Goal: Task Accomplishment & Management: Manage account settings

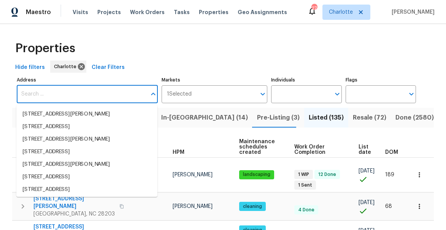
click at [150, 37] on div "Properties" at bounding box center [222, 48] width 421 height 24
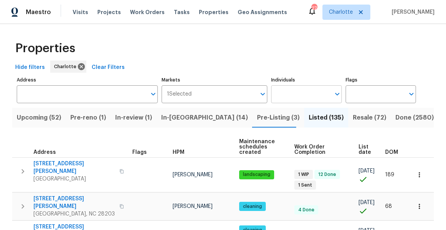
click at [294, 91] on input "Individuals" at bounding box center [300, 94] width 59 height 18
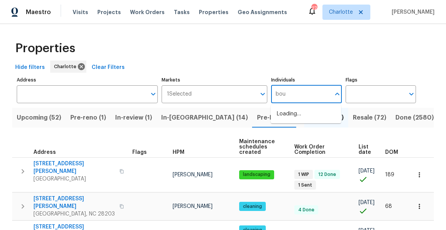
type input "bouq"
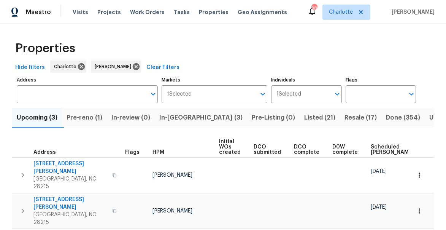
click at [96, 113] on span "Pre-reno (1)" at bounding box center [85, 117] width 36 height 11
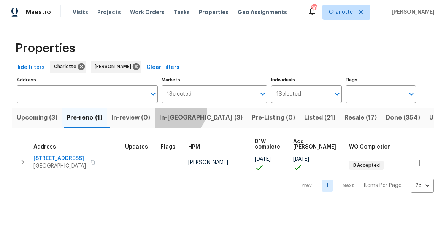
click at [182, 109] on button "In-[GEOGRAPHIC_DATA] (3)" at bounding box center [201, 118] width 92 height 20
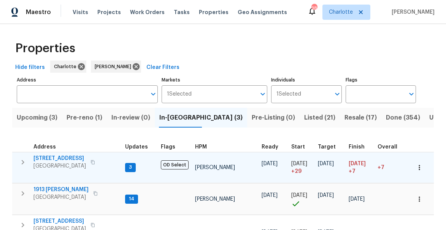
scroll to position [29, 0]
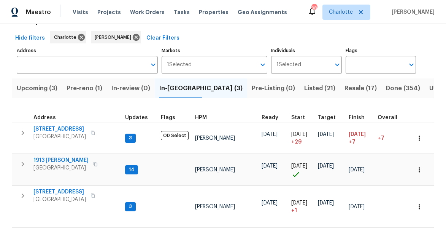
click at [83, 89] on span "Pre-reno (1)" at bounding box center [85, 88] width 36 height 11
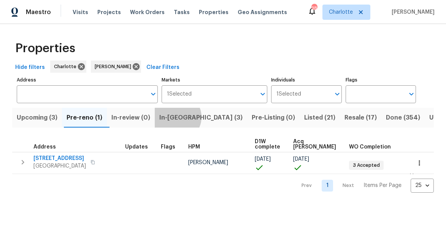
click at [181, 117] on span "In-[GEOGRAPHIC_DATA] (3)" at bounding box center [200, 117] width 83 height 11
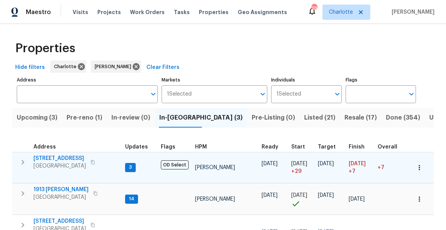
click at [24, 164] on icon "button" at bounding box center [22, 161] width 9 height 9
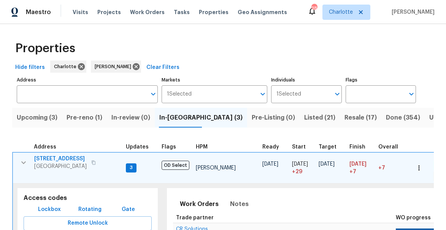
click at [56, 160] on span "[STREET_ADDRESS]" at bounding box center [60, 159] width 52 height 8
click at [20, 160] on icon "button" at bounding box center [23, 162] width 9 height 9
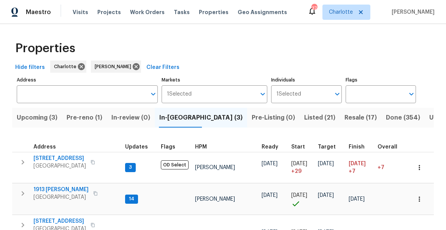
click at [26, 162] on icon "button" at bounding box center [22, 161] width 9 height 9
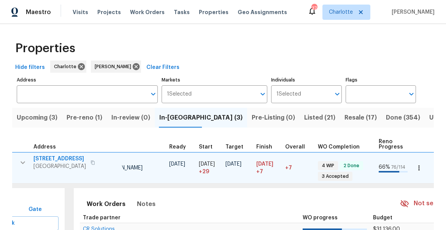
scroll to position [0, 233]
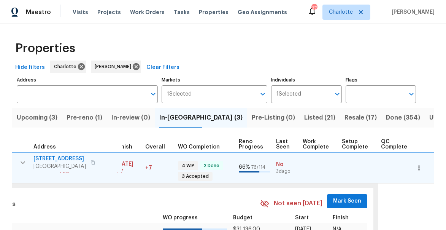
click at [348, 204] on span "Mark Seen" at bounding box center [347, 201] width 28 height 10
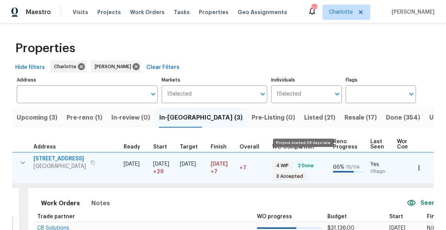
scroll to position [0, 0]
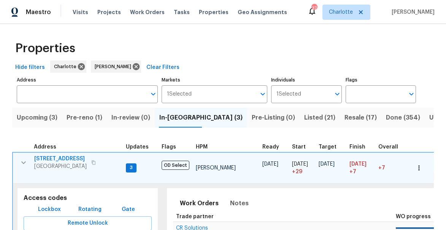
click at [24, 163] on icon "button" at bounding box center [23, 162] width 5 height 3
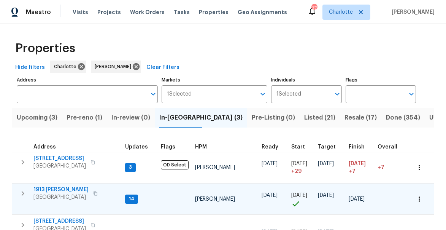
click at [24, 196] on icon "button" at bounding box center [22, 192] width 9 height 9
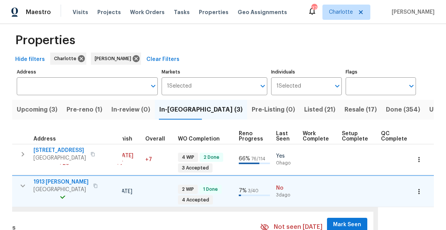
scroll to position [14, 0]
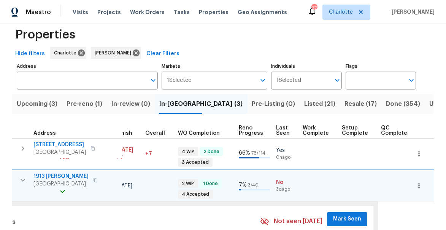
click at [347, 216] on span "Mark Seen" at bounding box center [347, 219] width 28 height 10
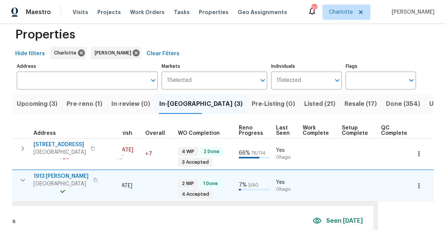
scroll to position [0, 0]
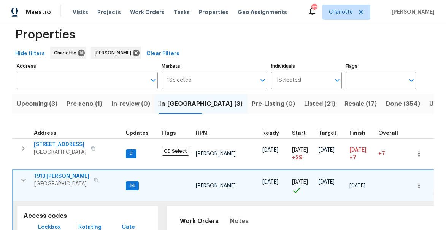
click at [22, 179] on icon "button" at bounding box center [23, 180] width 5 height 3
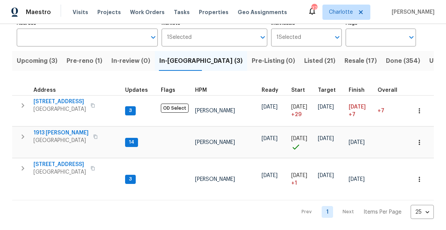
scroll to position [57, 0]
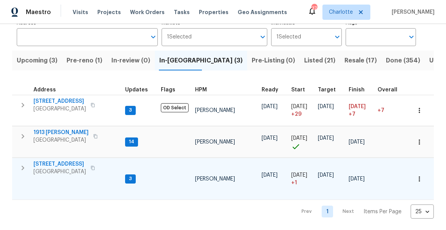
click at [27, 162] on button "button" at bounding box center [22, 167] width 15 height 15
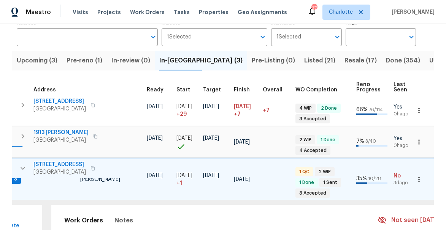
scroll to position [0, 233]
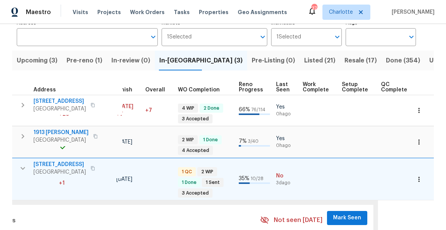
click at [340, 216] on span "Mark Seen" at bounding box center [347, 218] width 28 height 10
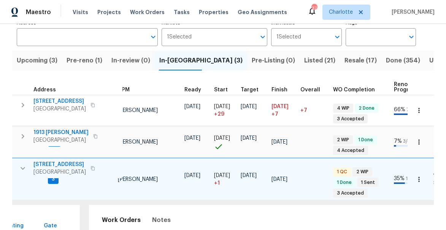
scroll to position [0, 0]
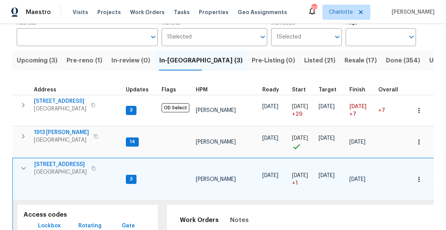
click at [22, 168] on icon "button" at bounding box center [23, 168] width 5 height 3
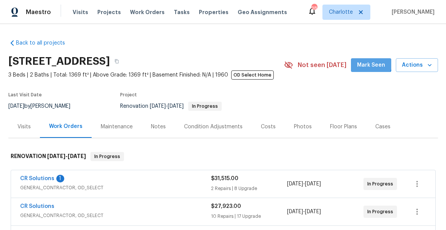
click at [370, 62] on span "Mark Seen" at bounding box center [371, 65] width 28 height 10
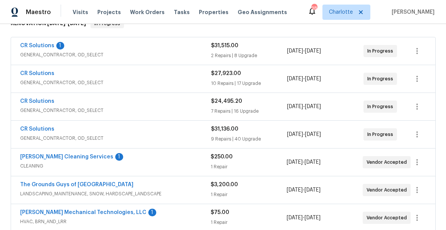
scroll to position [134, 0]
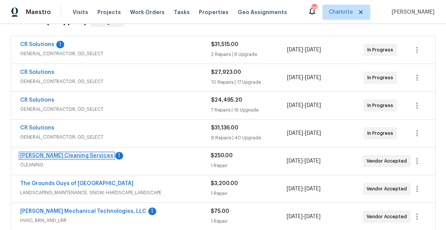
click at [41, 154] on link "DePascale Cleaning Services" at bounding box center [66, 155] width 93 height 5
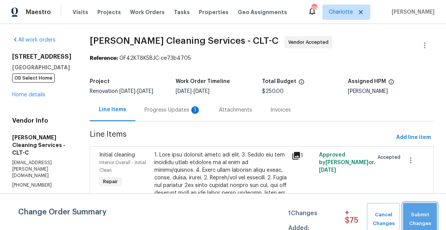
click at [416, 214] on span "Submit Changes" at bounding box center [420, 218] width 26 height 17
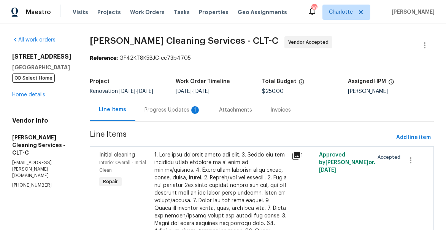
click at [149, 106] on div "Progress Updates 1" at bounding box center [172, 110] width 56 height 8
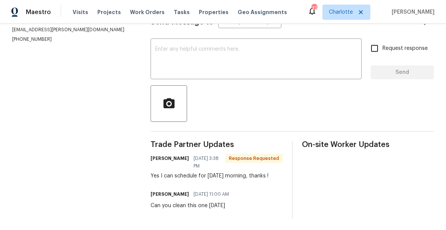
scroll to position [125, 0]
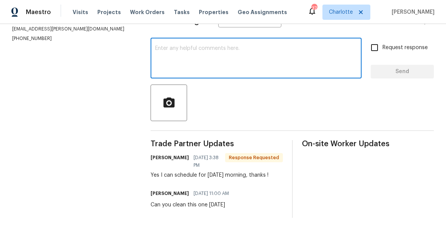
click at [181, 62] on textarea at bounding box center [256, 59] width 202 height 27
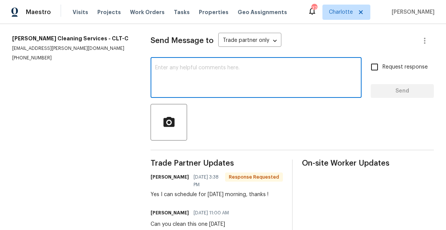
scroll to position [93, 0]
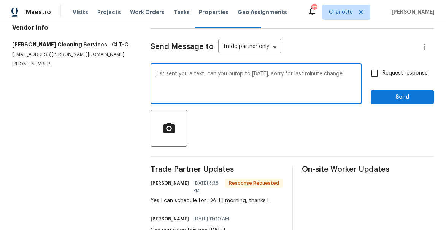
type textarea "just sent you a text, can you bump to tomorrow, sorry for last minute change"
click at [425, 102] on span "Send" at bounding box center [402, 97] width 51 height 10
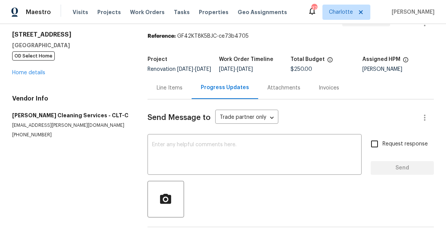
scroll to position [0, 0]
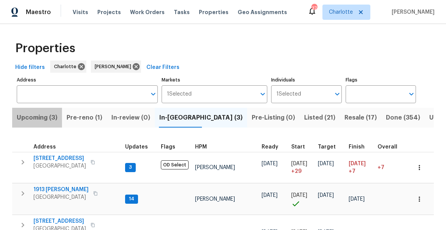
click at [43, 117] on span "Upcoming (3)" at bounding box center [37, 117] width 41 height 11
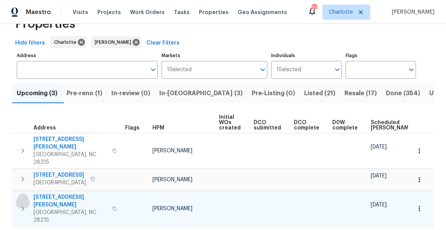
click at [25, 204] on icon "button" at bounding box center [22, 208] width 9 height 9
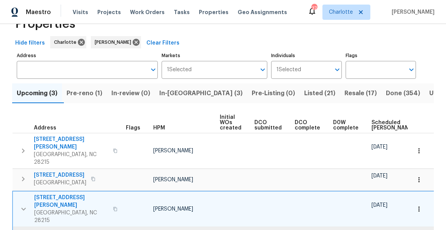
click at [53, 193] on span "[STREET_ADDRESS][PERSON_NAME]" at bounding box center [71, 200] width 74 height 15
click at [18, 193] on button "button" at bounding box center [23, 208] width 15 height 30
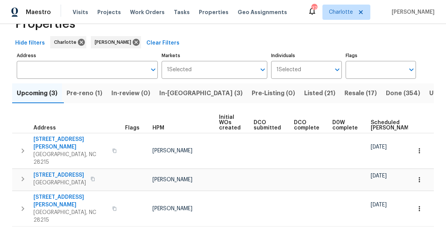
click at [418, 206] on icon "button" at bounding box center [418, 208] width 1 height 5
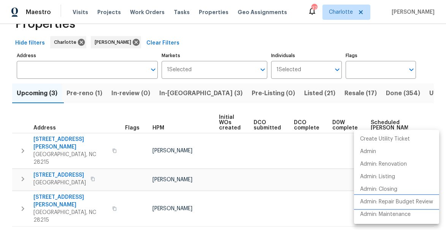
click at [380, 203] on p "Admin: Repair Budget Review" at bounding box center [396, 202] width 73 height 8
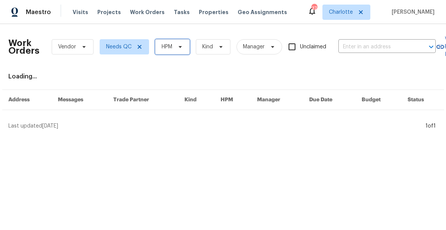
click at [170, 44] on span "HPM" at bounding box center [167, 47] width 11 height 8
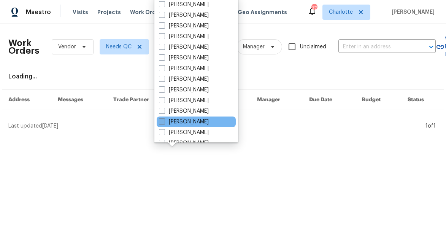
click at [166, 121] on label "[PERSON_NAME]" at bounding box center [184, 122] width 50 height 8
click at [164, 121] on input "[PERSON_NAME]" at bounding box center [161, 120] width 5 height 5
checkbox input "true"
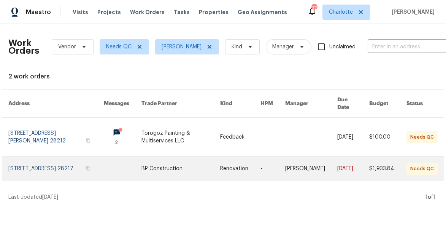
click at [17, 162] on link at bounding box center [56, 168] width 96 height 24
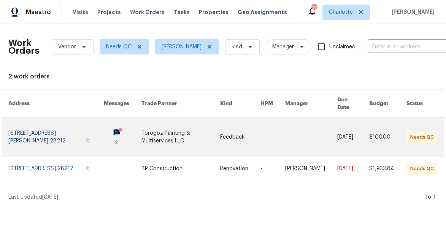
click at [160, 128] on link at bounding box center [180, 136] width 79 height 38
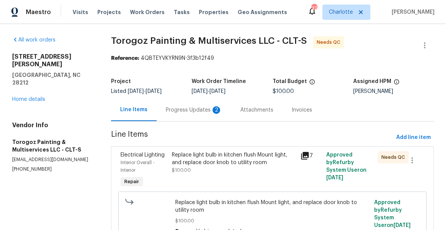
click at [208, 110] on div "Progress Updates 2" at bounding box center [194, 110] width 56 height 8
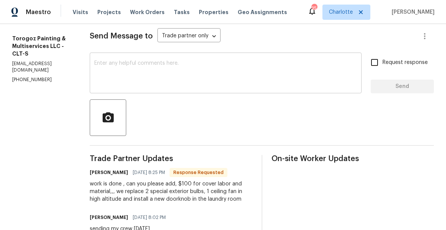
scroll to position [63, 0]
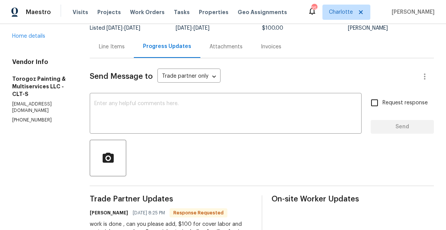
click at [125, 49] on div "Line Items" at bounding box center [112, 47] width 26 height 8
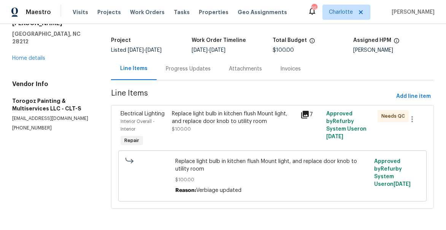
scroll to position [41, 0]
click at [305, 114] on icon at bounding box center [305, 115] width 8 height 8
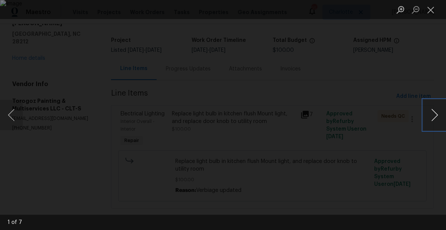
click at [432, 113] on button "Next image" at bounding box center [434, 115] width 23 height 30
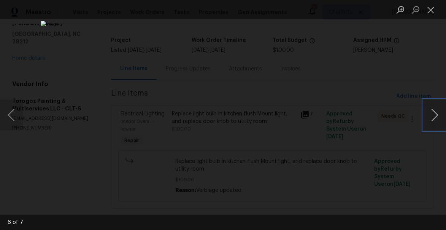
click at [432, 113] on button "Next image" at bounding box center [434, 115] width 23 height 30
click at [430, 6] on button "Close lightbox" at bounding box center [430, 9] width 15 height 13
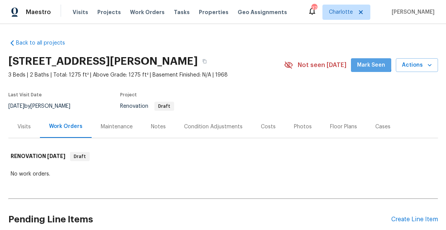
click at [370, 61] on span "Mark Seen" at bounding box center [371, 65] width 28 height 10
click at [160, 124] on div "Notes" at bounding box center [158, 127] width 15 height 8
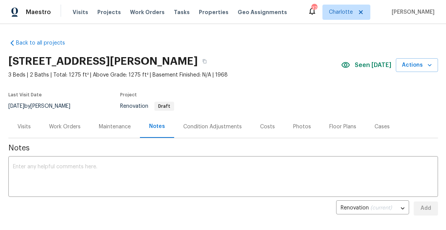
click at [24, 127] on div "Visits" at bounding box center [23, 127] width 13 height 8
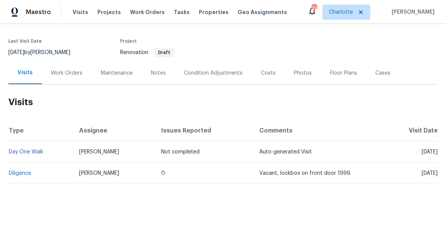
scroll to position [54, 0]
click at [68, 76] on div "Work Orders" at bounding box center [67, 73] width 32 height 8
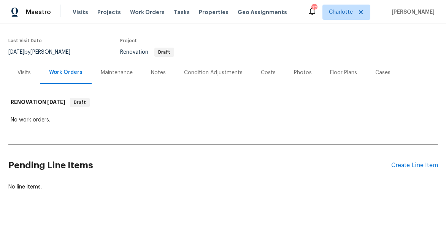
click at [262, 73] on div "Costs" at bounding box center [268, 73] width 15 height 8
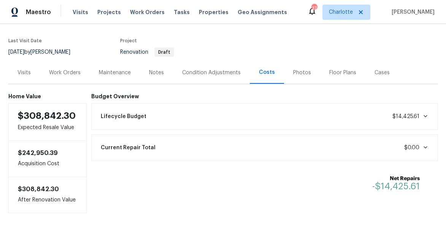
click at [61, 74] on div "Work Orders" at bounding box center [65, 73] width 32 height 8
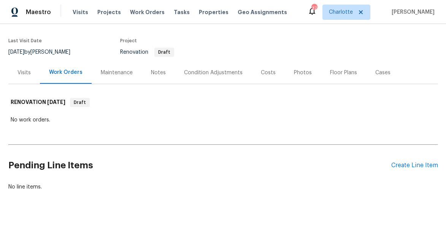
click at [25, 75] on div "Visits" at bounding box center [23, 73] width 13 height 8
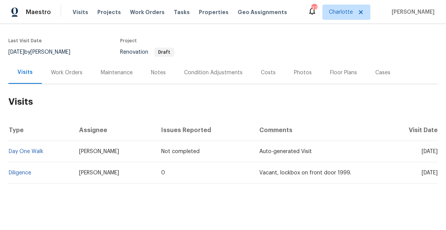
click at [160, 71] on div "Notes" at bounding box center [158, 73] width 15 height 8
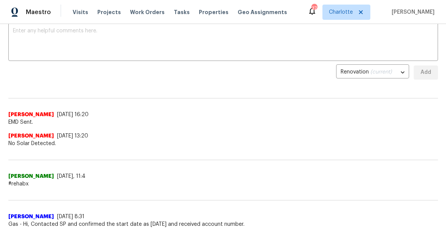
scroll to position [24, 0]
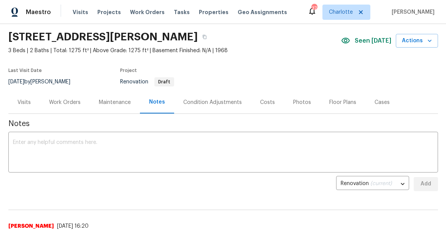
click at [67, 100] on div "Work Orders" at bounding box center [65, 102] width 32 height 8
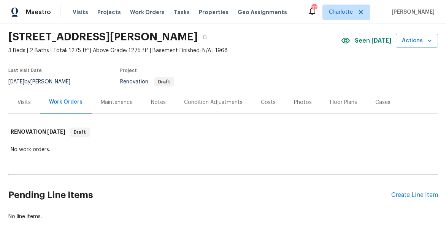
scroll to position [67, 0]
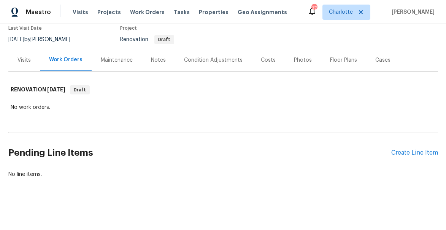
click at [198, 57] on div "Condition Adjustments" at bounding box center [213, 60] width 59 height 8
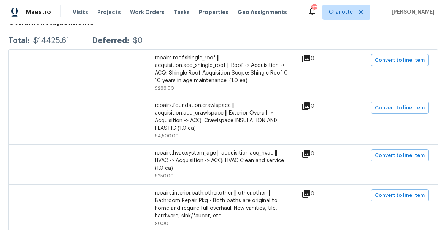
scroll to position [144, 0]
click at [415, 155] on span "Convert to line item" at bounding box center [400, 154] width 50 height 9
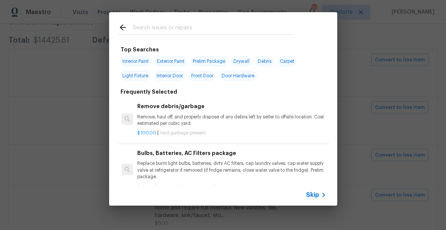
click at [170, 27] on input "text" at bounding box center [213, 28] width 161 height 11
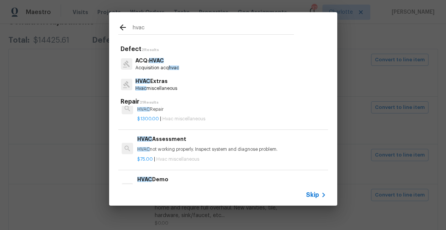
scroll to position [24, 0]
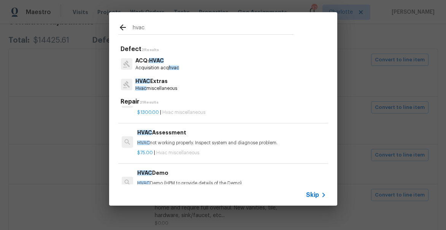
type input "hvac"
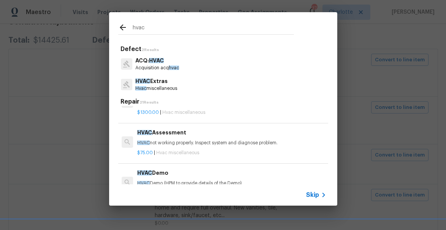
click at [166, 140] on p "HVAC not working properly. Inspect system and diagnose problem." at bounding box center [231, 142] width 188 height 6
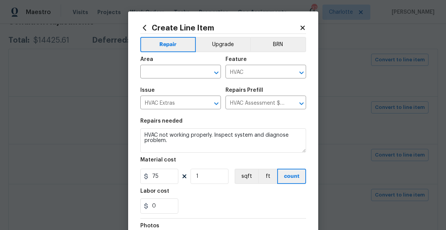
click at [302, 25] on icon at bounding box center [302, 27] width 7 height 7
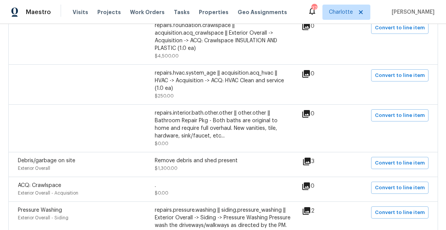
scroll to position [0, 0]
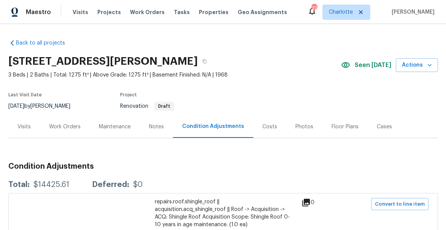
click at [69, 124] on div "Work Orders" at bounding box center [65, 127] width 32 height 8
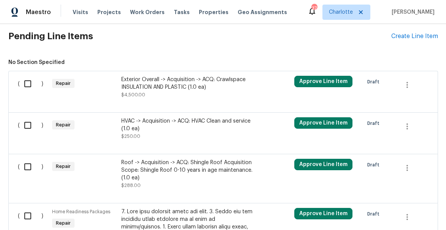
scroll to position [192, 0]
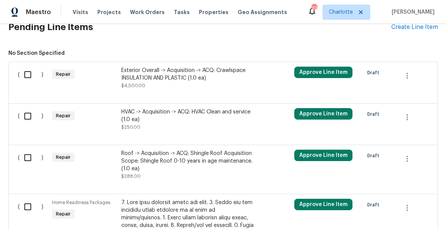
click at [25, 117] on input "checkbox" at bounding box center [31, 116] width 22 height 16
checkbox input "true"
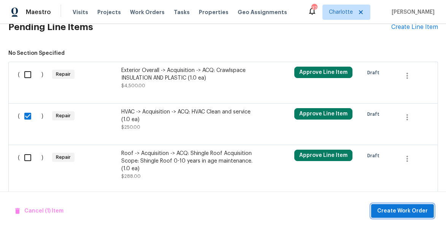
click at [396, 215] on span "Create Work Order" at bounding box center [402, 211] width 51 height 10
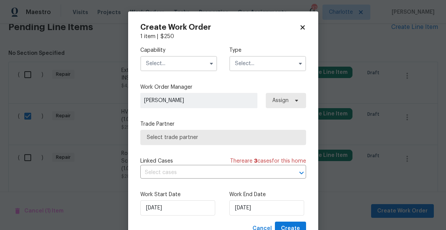
drag, startPoint x: 176, startPoint y: 63, endPoint x: 176, endPoint y: 30, distance: 32.7
click at [176, 63] on input "text" at bounding box center [178, 63] width 77 height 15
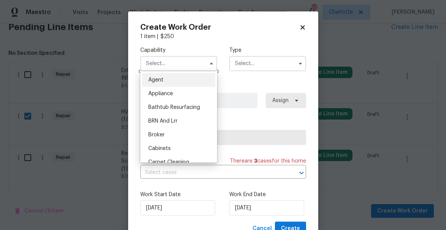
click at [160, 65] on input "text" at bounding box center [178, 63] width 77 height 15
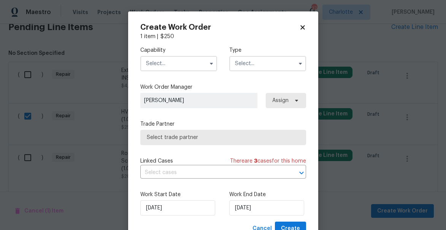
click at [160, 65] on input "text" at bounding box center [178, 63] width 77 height 15
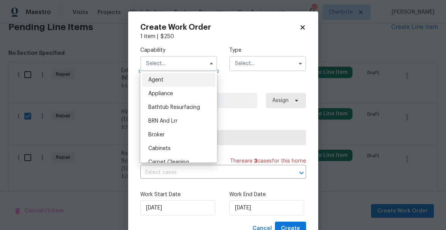
click at [159, 68] on input "text" at bounding box center [178, 63] width 77 height 15
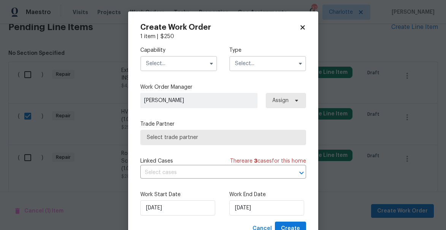
click at [157, 67] on input "text" at bounding box center [178, 63] width 77 height 15
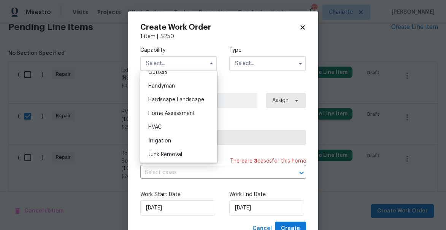
scroll to position [415, 0]
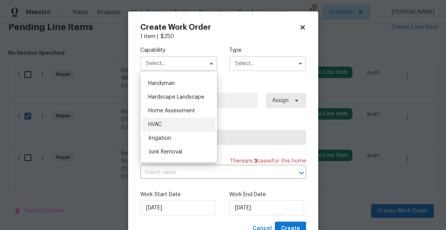
click at [160, 122] on span "HVAC" at bounding box center [154, 124] width 13 height 5
type input "HVAC"
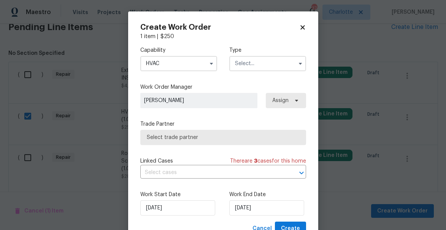
click at [248, 68] on input "text" at bounding box center [267, 63] width 77 height 15
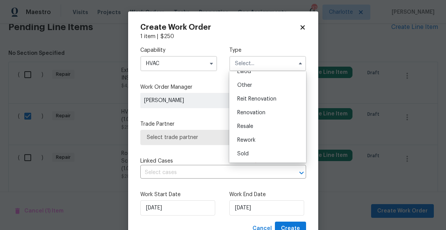
scroll to position [5, 0]
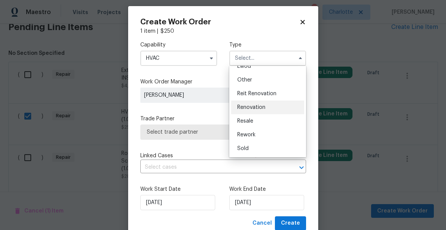
click at [248, 108] on span "Renovation" at bounding box center [251, 107] width 28 height 5
type input "Renovation"
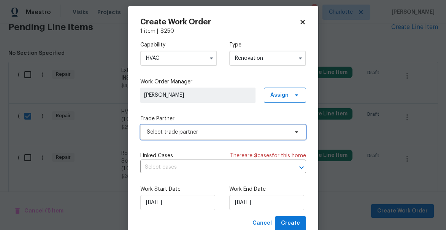
click at [169, 127] on span "Select trade partner" at bounding box center [223, 131] width 166 height 15
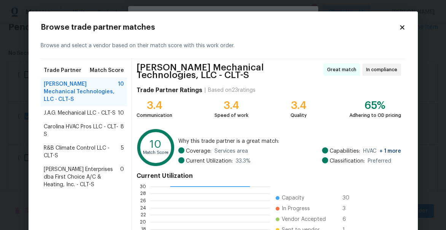
scroll to position [109, 0]
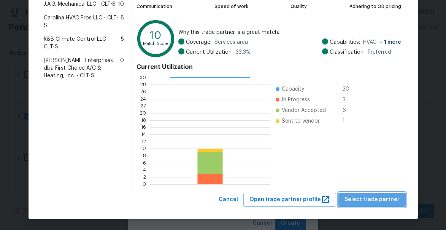
click at [376, 200] on span "Select trade partner" at bounding box center [371, 200] width 55 height 10
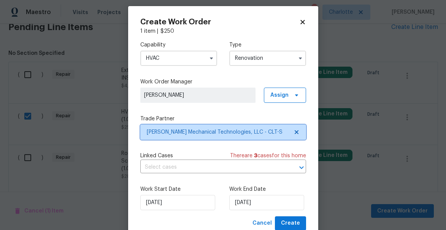
scroll to position [0, 0]
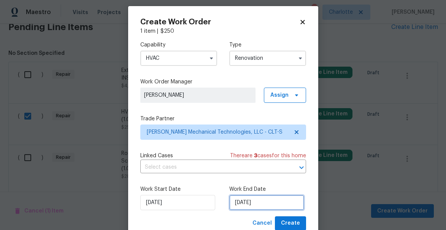
click at [274, 202] on input "9/25/2025" at bounding box center [266, 202] width 75 height 15
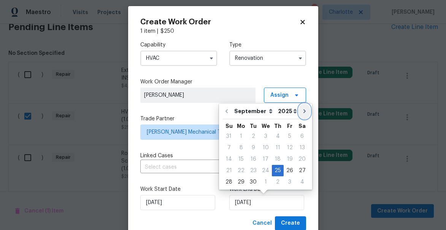
click at [300, 116] on button "Go to next month" at bounding box center [304, 110] width 11 height 15
type input "10/25/2025"
select select "9"
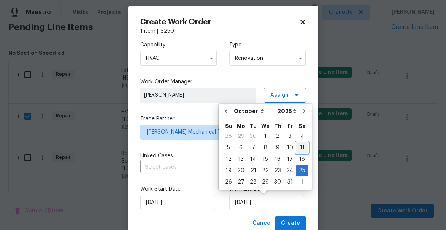
click at [297, 147] on div "11" at bounding box center [302, 147] width 12 height 11
type input "10/11/2025"
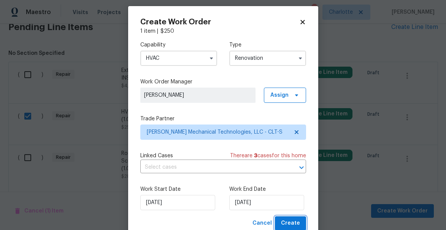
click at [291, 222] on span "Create" at bounding box center [290, 223] width 19 height 10
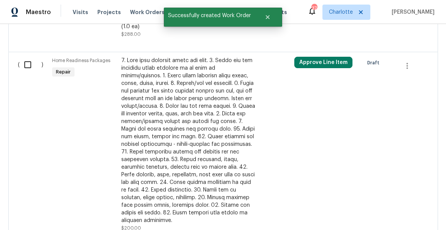
scroll to position [313, 0]
click at [26, 65] on input "checkbox" at bounding box center [31, 64] width 22 height 16
checkbox input "true"
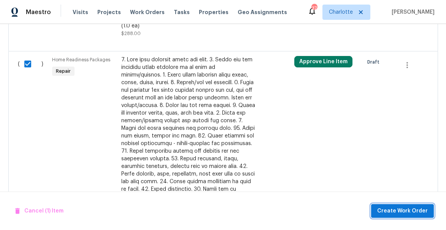
click at [412, 205] on button "Create Work Order" at bounding box center [402, 211] width 63 height 14
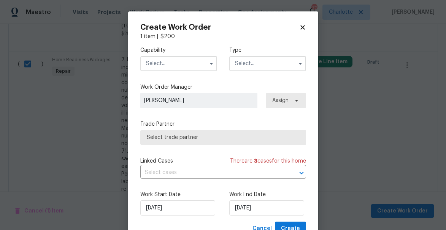
click at [176, 61] on input "text" at bounding box center [178, 63] width 77 height 15
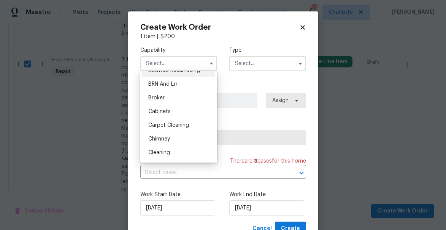
scroll to position [38, 0]
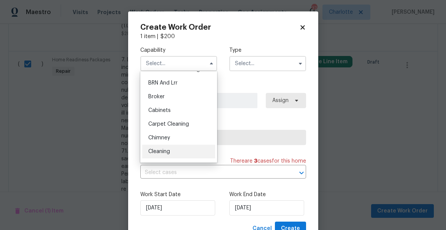
click at [165, 148] on div "Cleaning" at bounding box center [178, 151] width 73 height 14
type input "Cleaning"
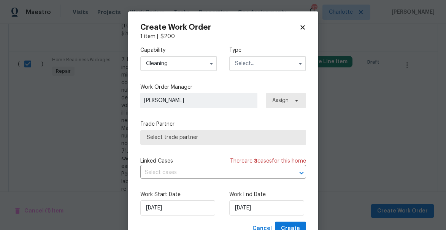
click at [244, 68] on input "text" at bounding box center [267, 63] width 77 height 15
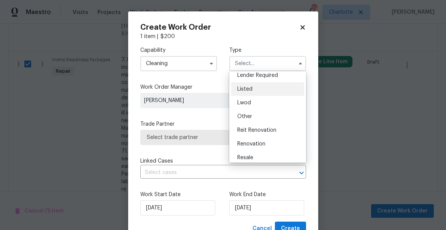
scroll to position [90, 0]
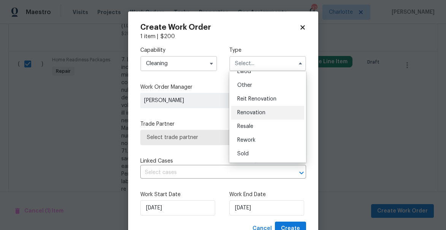
click at [249, 111] on span "Renovation" at bounding box center [251, 112] width 28 height 5
type input "Renovation"
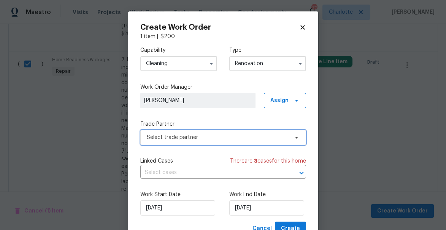
click at [183, 142] on span "Select trade partner" at bounding box center [223, 137] width 166 height 15
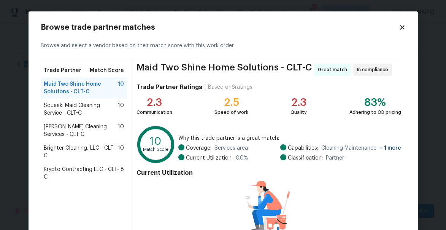
click at [70, 149] on span "Brighter Cleaning, LLC - CLT-C" at bounding box center [81, 151] width 74 height 15
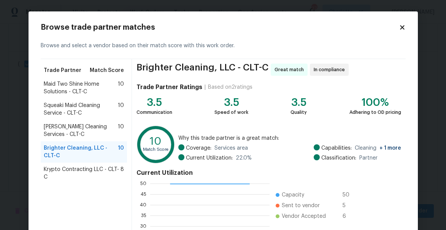
scroll to position [106, 0]
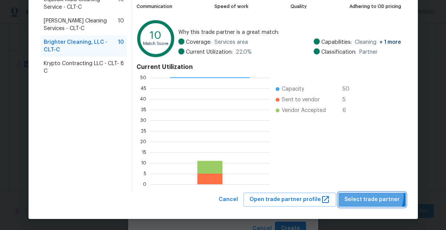
click at [363, 193] on button "Select trade partner" at bounding box center [371, 199] width 67 height 14
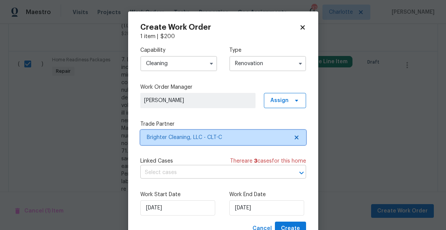
scroll to position [0, 0]
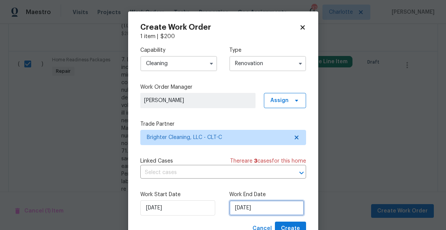
click at [272, 205] on input "9/25/2025" at bounding box center [266, 207] width 75 height 15
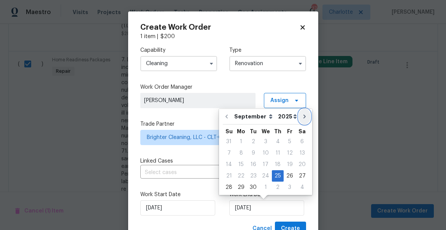
click at [304, 116] on button "Go to next month" at bounding box center [304, 116] width 11 height 15
type input "10/25/2025"
select select "9"
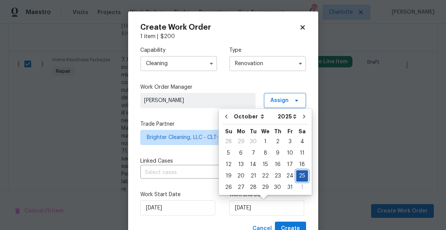
click at [299, 176] on div "25" at bounding box center [302, 175] width 12 height 11
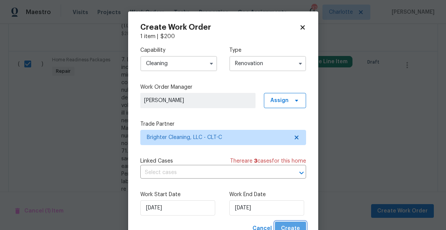
click at [296, 226] on span "Create" at bounding box center [290, 228] width 19 height 10
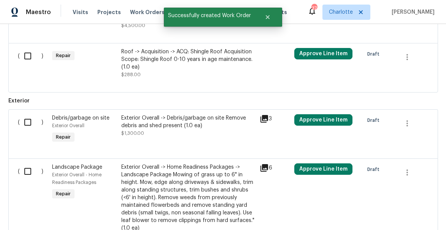
scroll to position [327, 0]
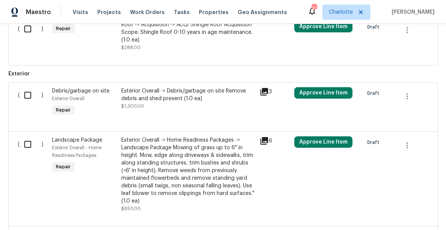
click at [29, 97] on input "checkbox" at bounding box center [31, 95] width 22 height 16
checkbox input "true"
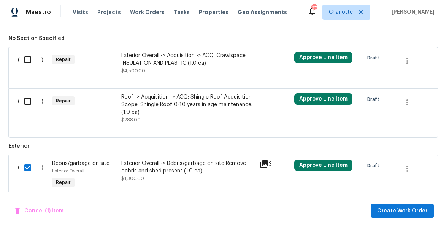
scroll to position [256, 0]
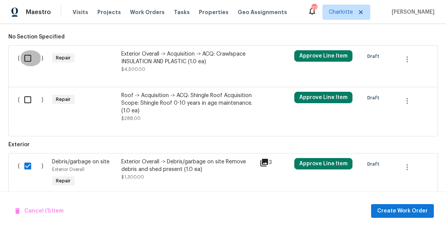
click at [29, 59] on input "checkbox" at bounding box center [31, 58] width 22 height 16
checkbox input "true"
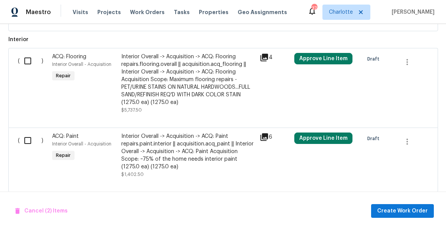
scroll to position [602, 0]
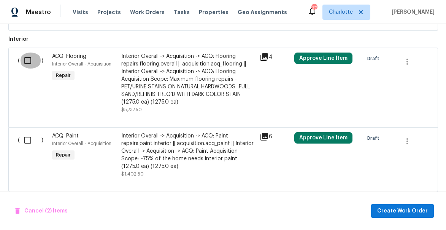
click at [27, 61] on input "checkbox" at bounding box center [31, 60] width 22 height 16
checkbox input "true"
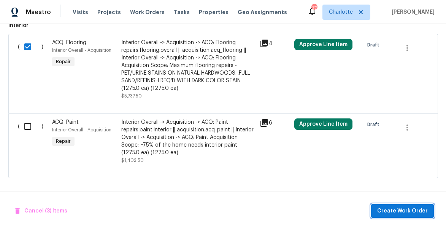
click at [390, 208] on span "Create Work Order" at bounding box center [402, 211] width 51 height 10
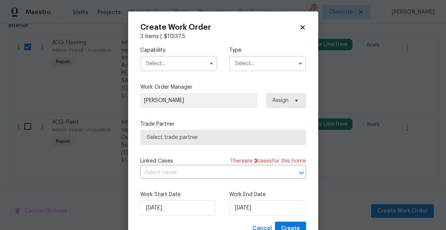
click at [174, 62] on input "text" at bounding box center [178, 63] width 77 height 15
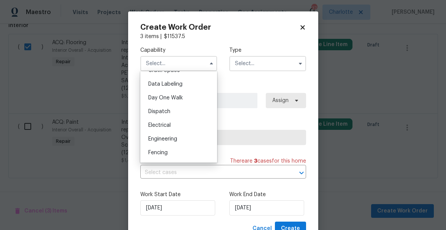
scroll to position [224, 0]
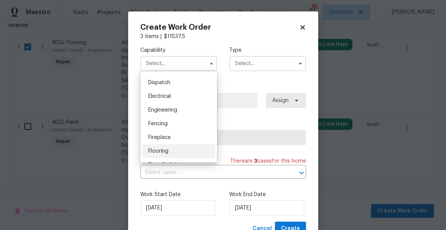
click at [162, 149] on span "Flooring" at bounding box center [158, 150] width 20 height 5
type input "Flooring"
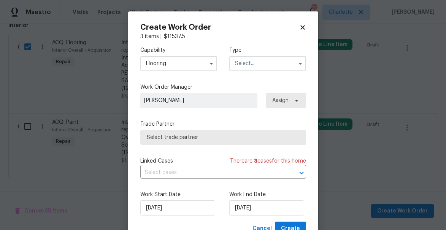
click at [247, 68] on input "text" at bounding box center [267, 63] width 77 height 15
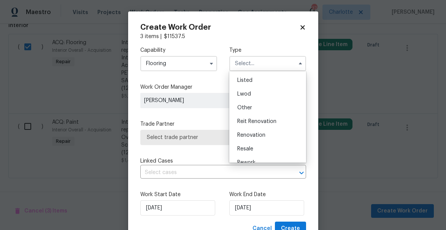
scroll to position [85, 0]
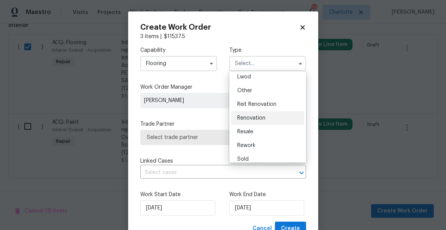
click at [251, 115] on span "Renovation" at bounding box center [251, 117] width 28 height 5
type input "Renovation"
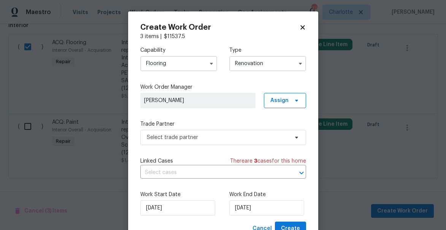
click at [184, 65] on input "Flooring" at bounding box center [178, 63] width 77 height 15
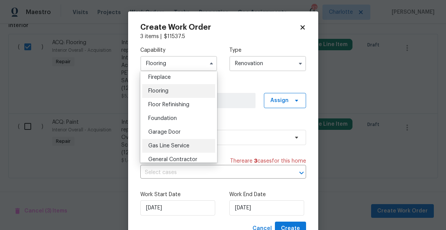
scroll to position [301, 0]
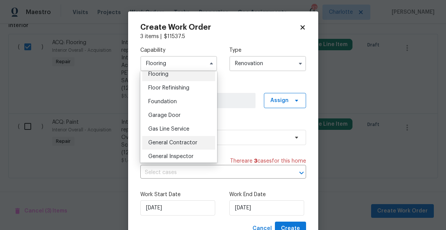
click at [166, 141] on span "General Contractor" at bounding box center [172, 142] width 49 height 5
type input "General Contractor"
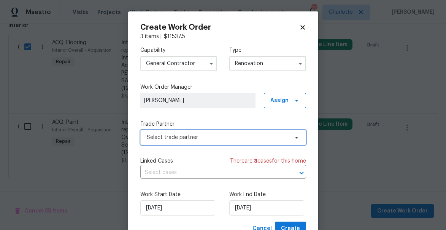
click at [195, 143] on span "Select trade partner" at bounding box center [223, 137] width 166 height 15
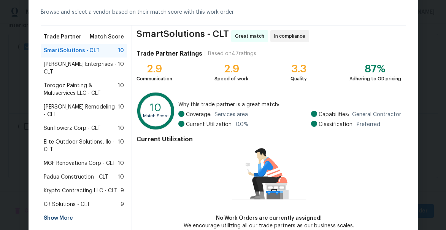
scroll to position [34, 0]
click at [58, 211] on div "Show More" at bounding box center [84, 218] width 87 height 14
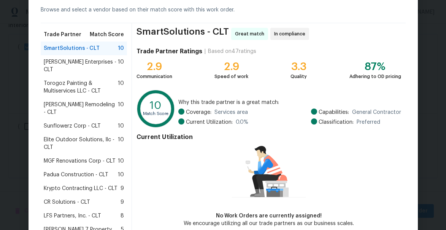
scroll to position [104, 0]
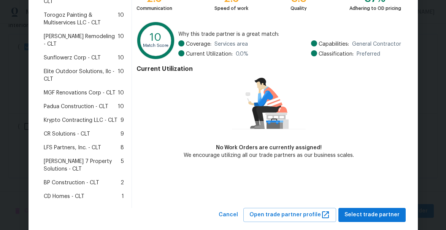
click at [73, 144] on span "LFS Partners, Inc. - CLT" at bounding box center [72, 148] width 57 height 8
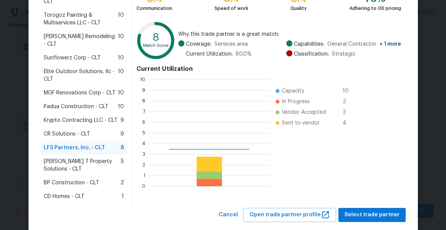
scroll to position [106, 120]
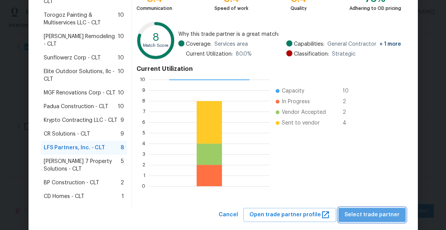
click at [385, 210] on span "Select trade partner" at bounding box center [371, 215] width 55 height 10
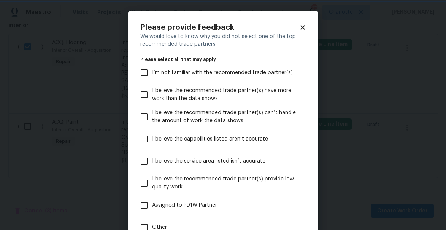
scroll to position [71, 0]
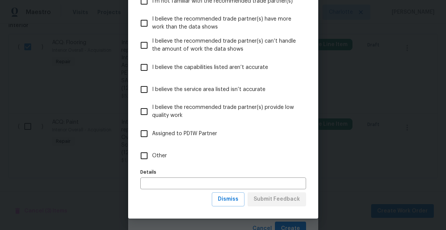
click at [171, 136] on span "Assigned to PD1W Partner" at bounding box center [184, 134] width 65 height 8
click at [152, 136] on input "Assigned to PD1W Partner" at bounding box center [144, 133] width 16 height 16
checkbox input "true"
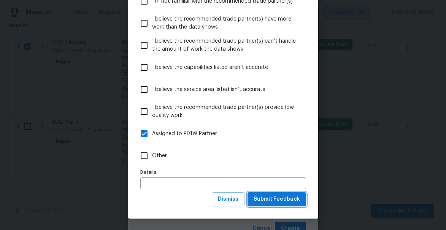
click at [273, 197] on span "Submit Feedback" at bounding box center [276, 199] width 46 height 10
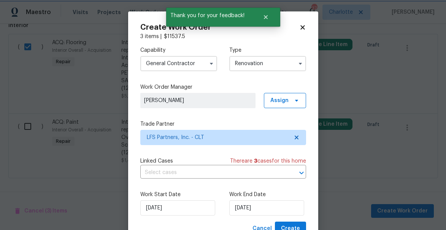
scroll to position [0, 0]
click at [282, 203] on input "9/25/2025" at bounding box center [266, 207] width 75 height 15
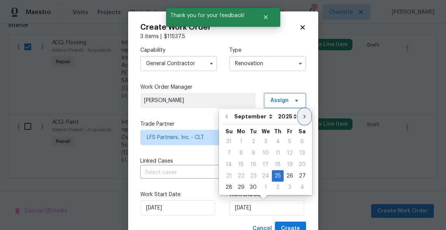
click at [303, 115] on icon "Go to next month" at bounding box center [304, 116] width 2 height 4
type input "10/25/2025"
select select "9"
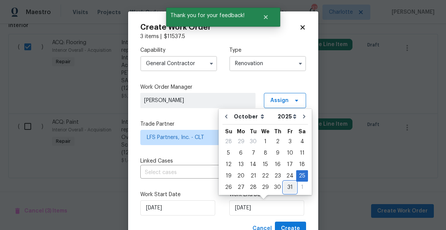
click at [288, 186] on div "31" at bounding box center [289, 187] width 13 height 11
type input "10/31/2025"
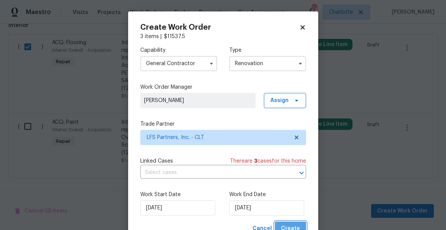
click at [288, 224] on span "Create" at bounding box center [290, 228] width 19 height 10
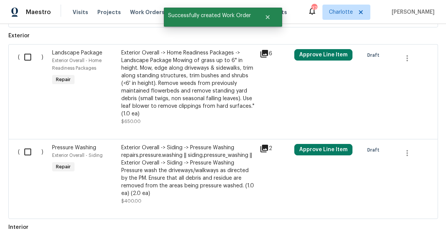
scroll to position [326, 0]
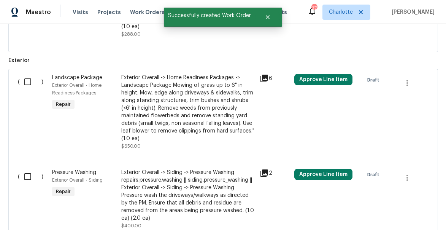
click at [31, 81] on input "checkbox" at bounding box center [31, 82] width 22 height 16
checkbox input "true"
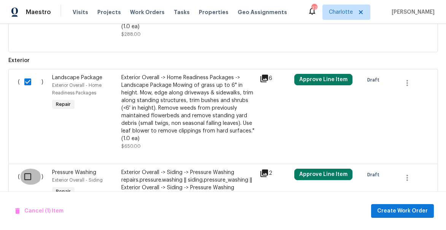
click at [30, 179] on input "checkbox" at bounding box center [31, 176] width 22 height 16
checkbox input "true"
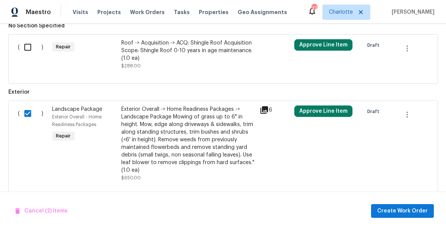
scroll to position [359, 0]
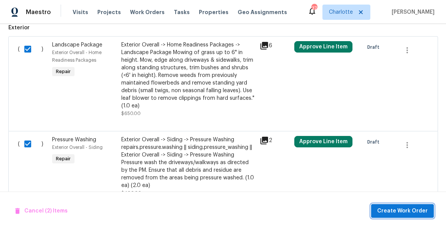
click at [407, 213] on span "Create Work Order" at bounding box center [402, 211] width 51 height 10
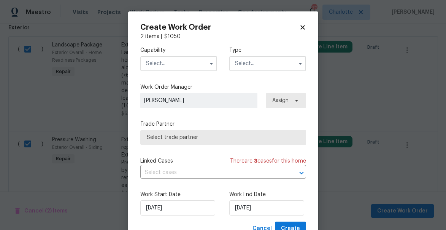
click at [162, 67] on input "text" at bounding box center [178, 63] width 77 height 15
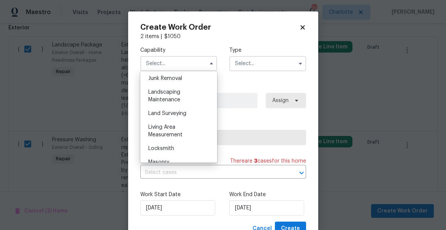
scroll to position [494, 0]
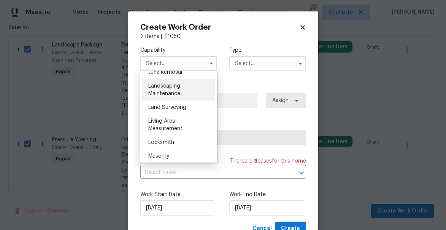
click at [166, 86] on span "Landscaping Maintenance" at bounding box center [164, 89] width 32 height 13
type input "Landscaping Maintenance"
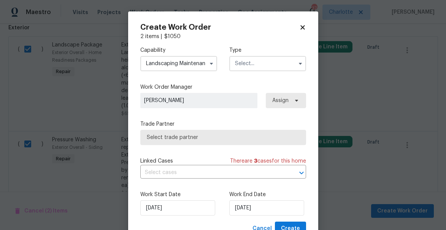
click at [250, 68] on input "text" at bounding box center [267, 63] width 77 height 15
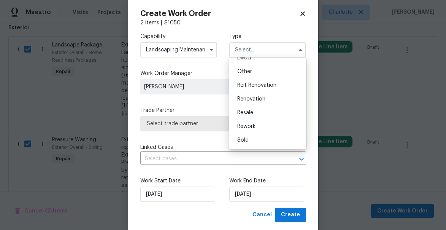
scroll to position [16, 0]
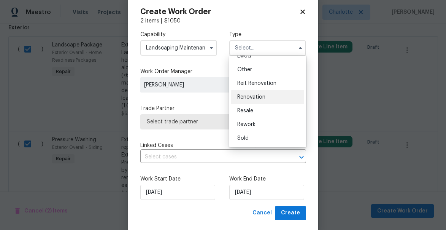
click at [246, 95] on span "Renovation" at bounding box center [251, 96] width 28 height 5
type input "Renovation"
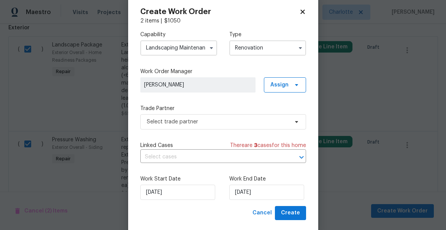
scroll to position [0, 0]
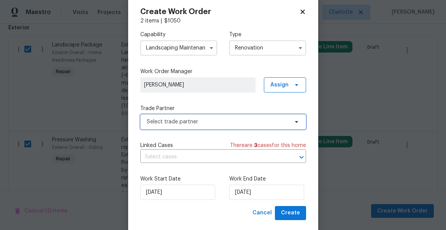
click at [193, 119] on span "Select trade partner" at bounding box center [218, 122] width 142 height 8
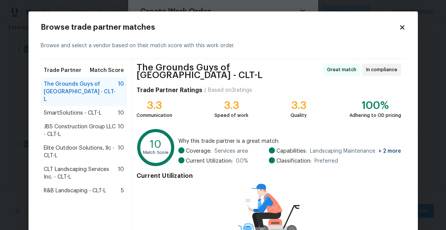
click at [56, 123] on span "JBS Construction Group LLC - CLT-L" at bounding box center [81, 130] width 74 height 15
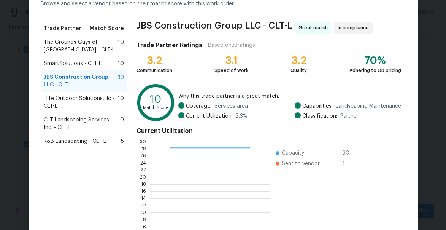
scroll to position [106, 0]
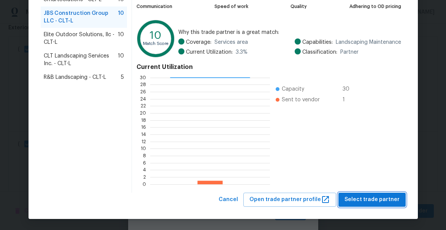
click at [358, 201] on span "Select trade partner" at bounding box center [371, 200] width 55 height 10
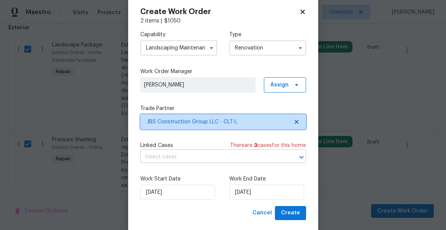
scroll to position [0, 0]
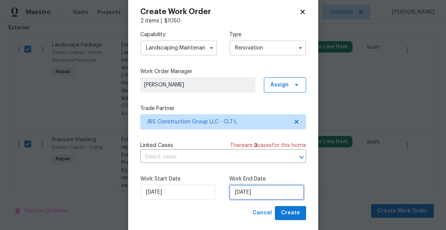
click at [263, 191] on input "9/25/2025" at bounding box center [266, 191] width 75 height 15
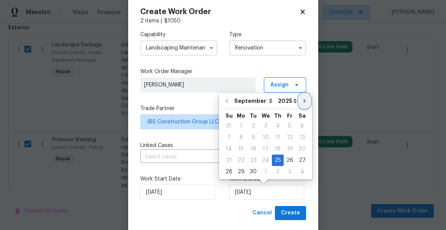
click at [299, 102] on button "Go to next month" at bounding box center [304, 100] width 11 height 15
type input "10/25/2025"
select select "9"
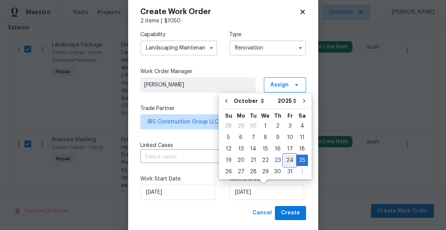
click at [287, 161] on div "24" at bounding box center [289, 160] width 13 height 11
type input "10/24/2025"
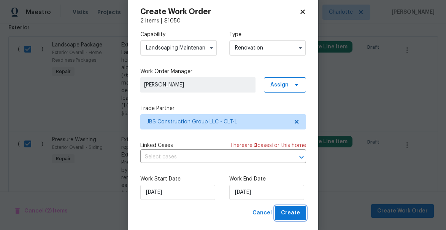
click at [287, 214] on span "Create" at bounding box center [290, 213] width 19 height 10
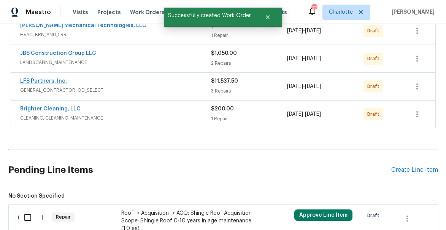
scroll to position [126, 0]
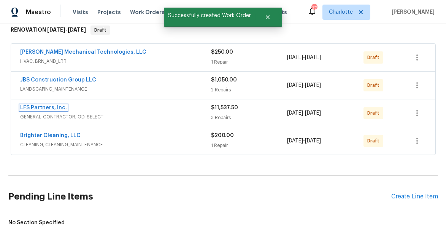
click at [41, 108] on link "LFS Partners, Inc." at bounding box center [43, 107] width 47 height 5
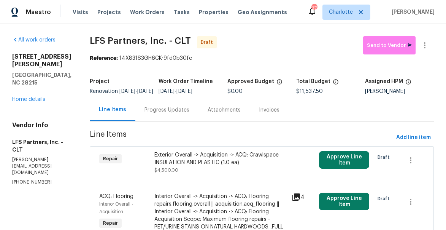
scroll to position [11, 0]
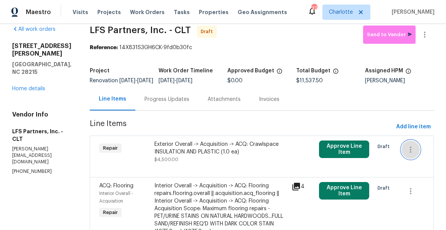
click at [407, 154] on icon "button" at bounding box center [410, 149] width 9 height 9
click at [230, 145] on div at bounding box center [223, 115] width 446 height 230
click at [177, 155] on div "Exterior Overall -> Acquisition -> ACQ: Crawlspace INSULATION AND PLASTIC (1.0 …" at bounding box center [220, 147] width 133 height 15
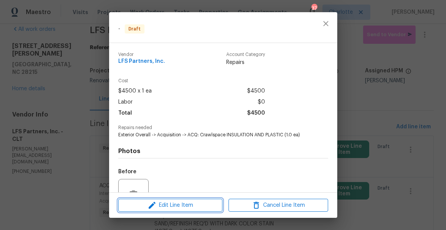
click at [207, 204] on span "Edit Line Item" at bounding box center [170, 205] width 100 height 10
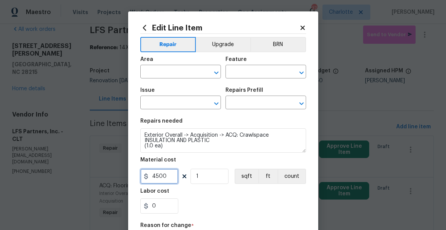
click at [172, 175] on input "4500" at bounding box center [159, 175] width 38 height 15
type input "1"
click at [174, 75] on input "text" at bounding box center [169, 73] width 59 height 12
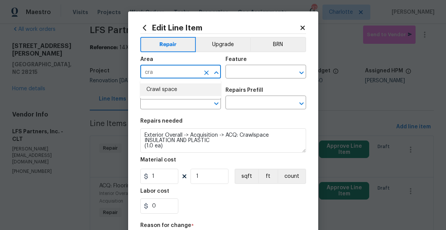
click at [169, 90] on li "Crawl space" at bounding box center [180, 89] width 81 height 13
type input "Crawl space"
click at [253, 73] on input "text" at bounding box center [254, 73] width 59 height 12
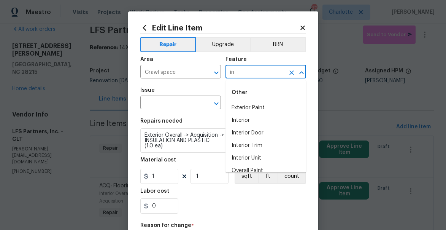
type input "i"
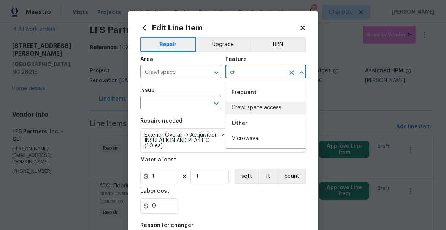
click at [256, 105] on li "Crawl space access" at bounding box center [265, 107] width 81 height 13
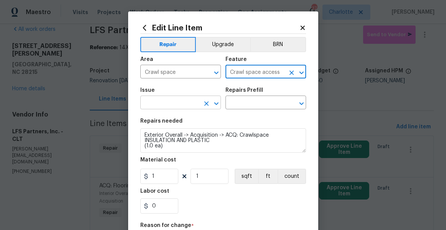
type input "Crawl space access"
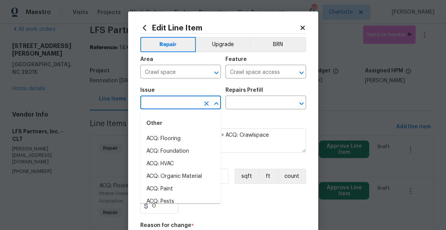
click at [162, 107] on input "text" at bounding box center [169, 103] width 59 height 12
type input "c"
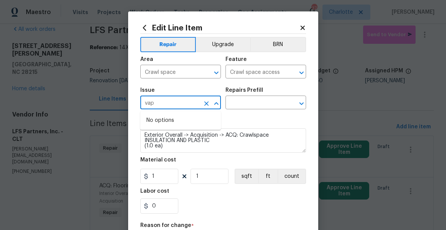
type input "vap"
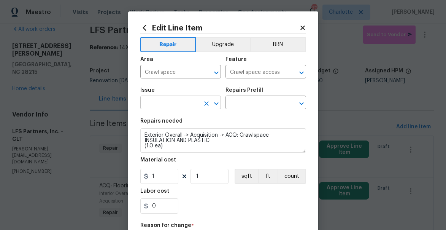
click at [173, 103] on input "text" at bounding box center [169, 103] width 59 height 12
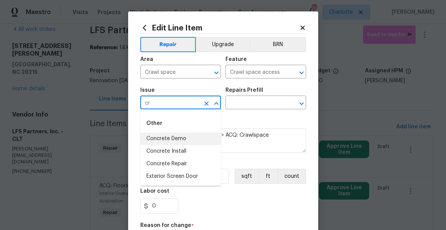
type input "c"
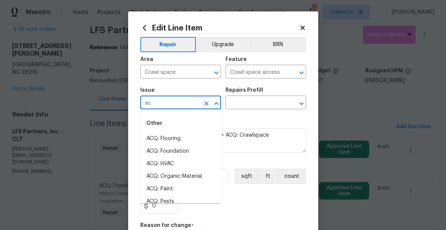
type input "a"
type input "f"
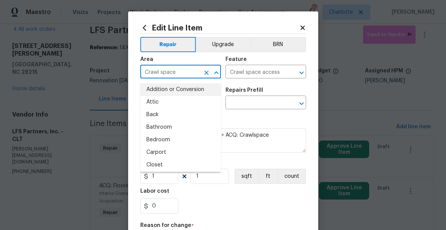
click at [170, 74] on input "Crawl space" at bounding box center [169, 73] width 59 height 12
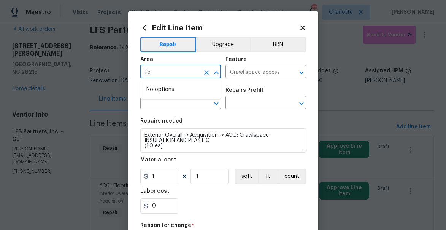
type input "f"
click at [184, 86] on li "Crawl space" at bounding box center [180, 89] width 81 height 13
type input "Crawl space"
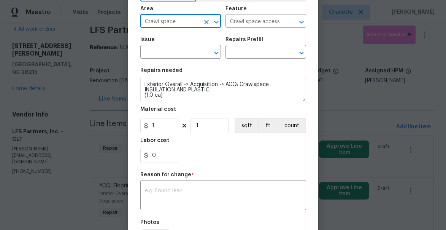
scroll to position [25, 0]
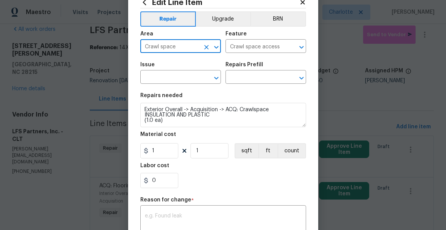
click at [185, 84] on span "Issue ​" at bounding box center [180, 72] width 81 height 31
click at [222, 79] on div "Issue ​ Repairs Prefill ​" at bounding box center [223, 72] width 166 height 31
click at [218, 79] on icon "Open" at bounding box center [216, 77] width 9 height 9
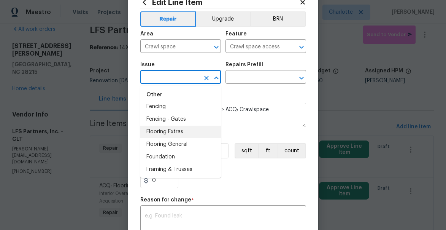
scroll to position [544, 0]
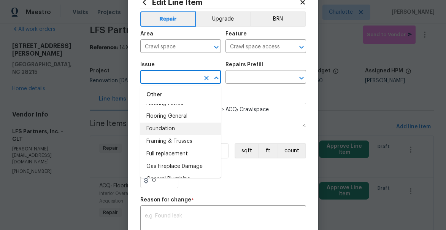
click at [182, 130] on li "Foundation" at bounding box center [180, 128] width 81 height 13
type input "Foundation"
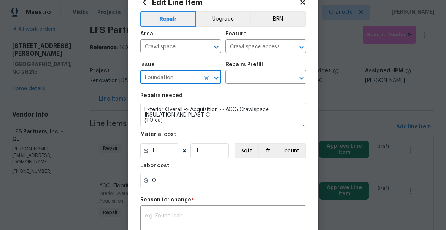
click at [251, 70] on div "Repairs Prefill" at bounding box center [265, 67] width 81 height 10
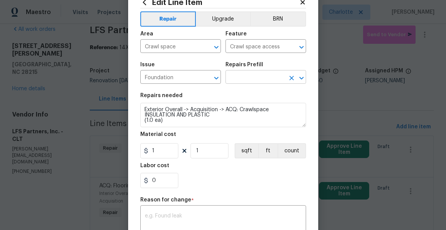
click at [249, 77] on input "text" at bounding box center [254, 78] width 59 height 12
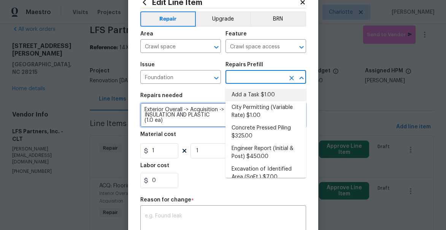
click at [170, 116] on textarea "Exterior Overall -> Acquisition -> ACQ: Crawlspace INSULATION AND PLASTIC (1.0 …" at bounding box center [223, 115] width 166 height 24
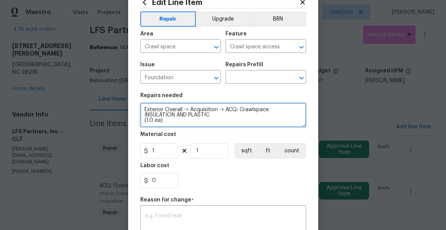
click at [170, 116] on textarea "Exterior Overall -> Acquisition -> ACQ: Crawlspace INSULATION AND PLASTIC (1.0 …" at bounding box center [223, 115] width 166 height 24
drag, startPoint x: 167, startPoint y: 125, endPoint x: 143, endPoint y: 105, distance: 30.8
click at [143, 105] on textarea "Exterior Overall -> Acquisition -> ACQ: Crawlspace INSULATION AND PLASTIC (1.0 …" at bounding box center [223, 115] width 166 height 24
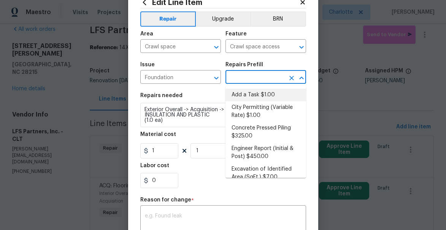
click at [258, 73] on input "text" at bounding box center [254, 78] width 59 height 12
click at [251, 97] on li "Add a Task $1.00" at bounding box center [265, 95] width 81 height 13
type input "Foundation"
type textarea "HPM to detail"
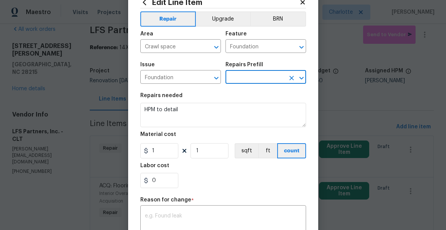
type input "Add a Task $1.00"
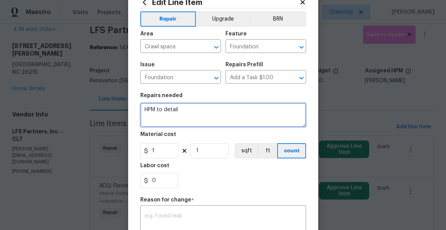
click at [170, 113] on textarea "HPM to detail" at bounding box center [223, 115] width 166 height 24
paste textarea "Exterior Overall -> Acquisition -> ACQ: Crawlspace INSULATION AND PLASTIC (1.0 …"
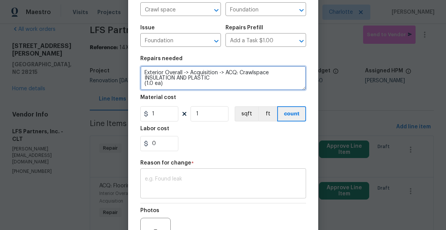
type textarea "Exterior Overall -> Acquisition -> ACQ: Crawlspace INSULATION AND PLASTIC (1.0 …"
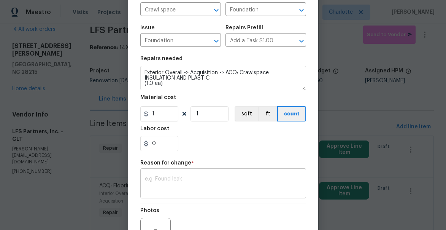
click at [186, 188] on textarea at bounding box center [223, 184] width 157 height 16
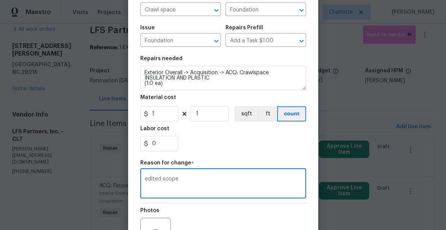
scroll to position [145, 0]
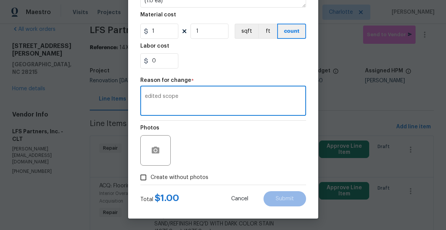
type textarea "edited scope"
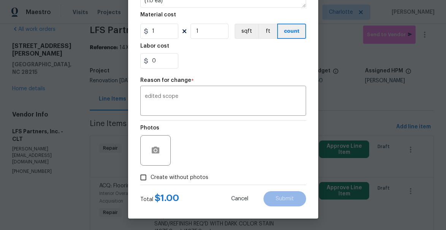
click at [168, 176] on span "Create without photos" at bounding box center [179, 177] width 58 height 8
click at [150, 176] on input "Create without photos" at bounding box center [143, 177] width 14 height 14
checkbox input "true"
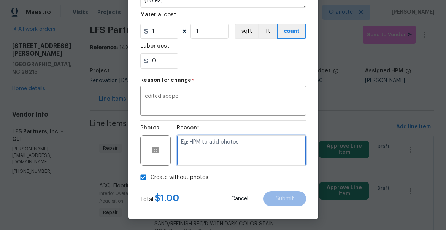
click at [238, 160] on textarea at bounding box center [241, 150] width 129 height 30
type textarea "none"
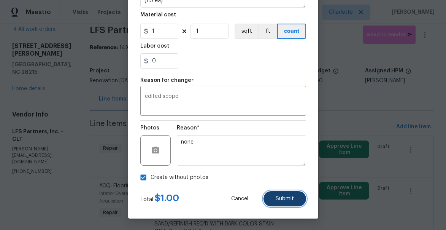
click at [288, 198] on span "Submit" at bounding box center [285, 199] width 18 height 6
type input "4500"
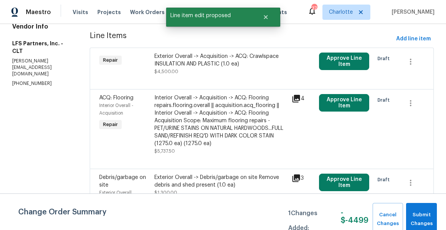
scroll to position [99, 0]
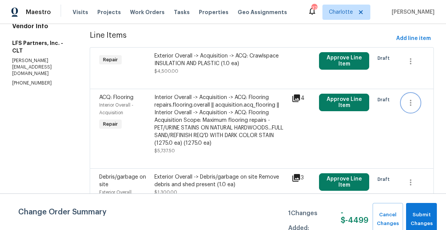
click at [410, 106] on icon "button" at bounding box center [411, 103] width 2 height 6
click at [227, 115] on div at bounding box center [223, 115] width 446 height 230
click at [190, 126] on div "Interior Overall -> Acquisition -> ACQ: Flooring repairs.flooring.overall || ac…" at bounding box center [220, 119] width 133 height 53
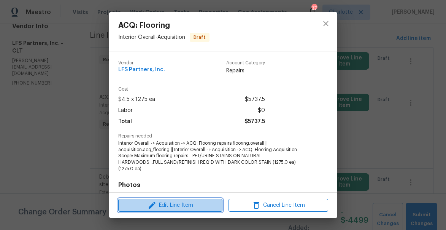
click at [200, 203] on span "Edit Line Item" at bounding box center [170, 205] width 100 height 10
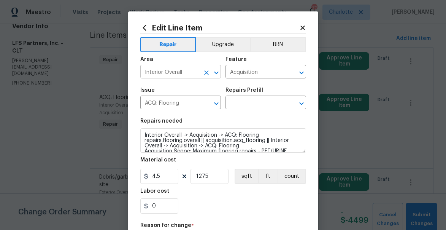
click at [189, 71] on input "Interior Overall" at bounding box center [169, 73] width 59 height 12
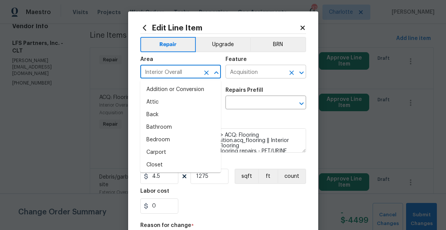
click at [246, 73] on input "Acquisition" at bounding box center [254, 73] width 59 height 12
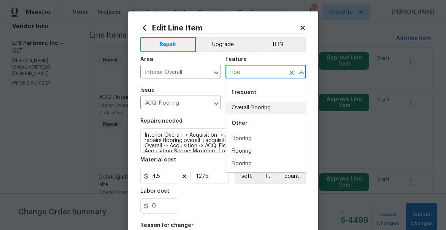
click at [247, 105] on li "Overall Flooring" at bounding box center [265, 107] width 81 height 13
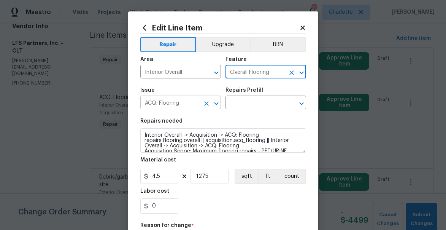
type input "Overall Flooring"
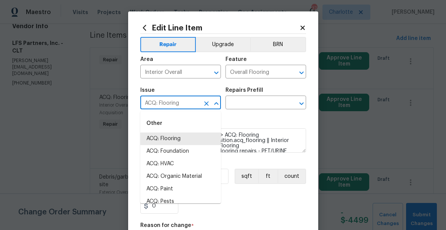
click at [188, 103] on input "ACQ: Flooring" at bounding box center [169, 103] width 59 height 12
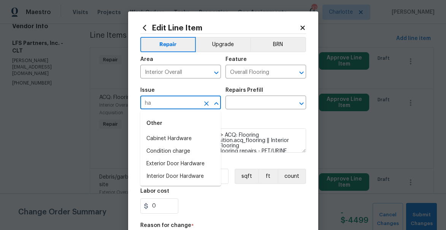
type input "h"
click at [178, 160] on li "Flooring General" at bounding box center [180, 163] width 81 height 13
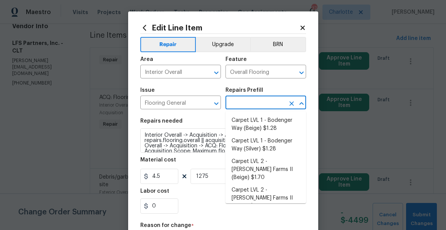
click at [250, 99] on input "text" at bounding box center [254, 103] width 59 height 12
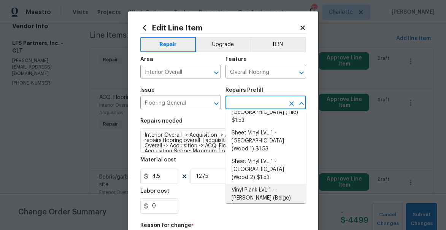
scroll to position [140, 0]
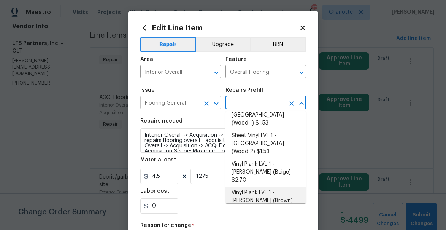
click at [172, 102] on input "Flooring General" at bounding box center [169, 103] width 59 height 12
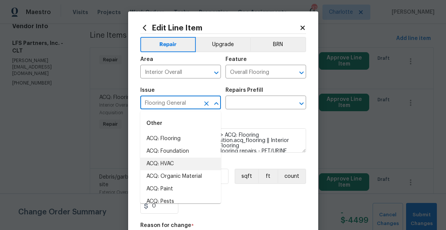
click at [172, 102] on input "Flooring General" at bounding box center [169, 103] width 59 height 12
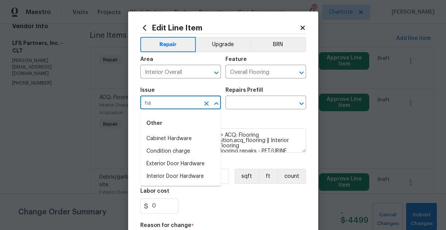
type input "h"
click at [171, 150] on li "Flooring Extras" at bounding box center [180, 151] width 81 height 13
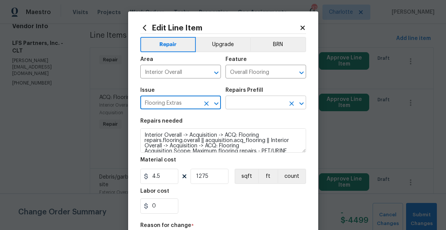
type input "Flooring Extras"
click at [263, 105] on input "text" at bounding box center [254, 103] width 59 height 12
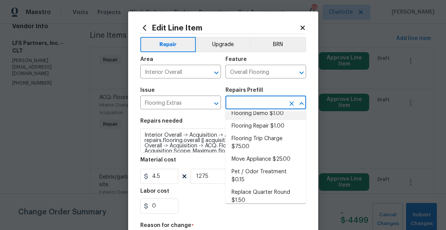
scroll to position [84, 0]
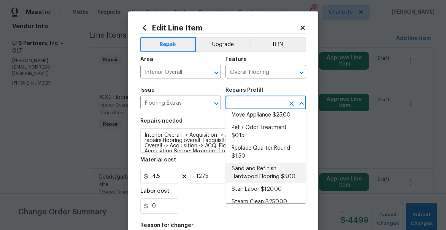
click at [276, 169] on li "Sand and Refinish Hardwood Flooring $5.00" at bounding box center [265, 172] width 81 height 21
type textarea "Sand and refinish the existing hardwood floors. PM to confirm color/sheen."
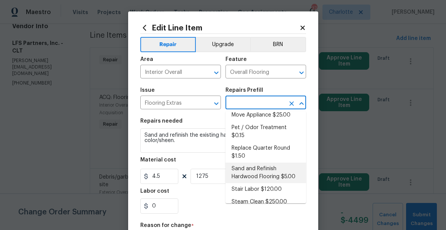
type input "Sand and Refinish Hardwood Flooring $5.00"
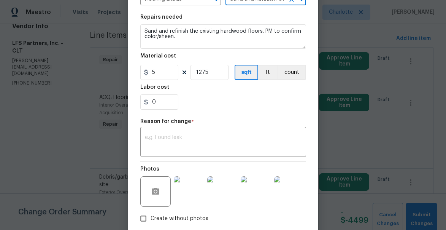
scroll to position [89, 0]
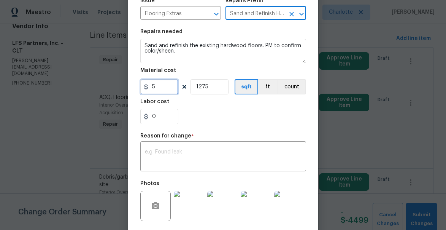
click at [151, 86] on input "5" at bounding box center [159, 86] width 38 height 15
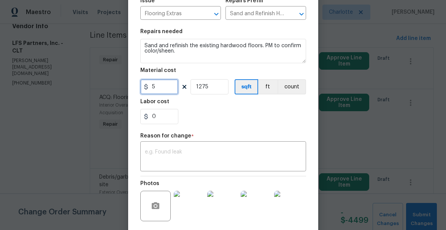
click at [151, 86] on input "5" at bounding box center [159, 86] width 38 height 15
type input "1"
click at [204, 87] on input "1275" at bounding box center [209, 86] width 38 height 15
click at [204, 87] on input "1" at bounding box center [209, 86] width 38 height 15
type input "1"
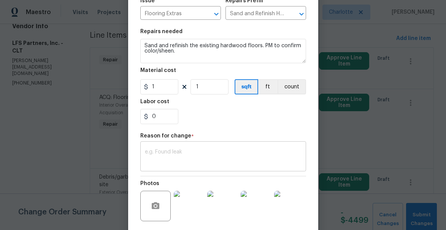
click at [199, 147] on div "x ​" at bounding box center [223, 157] width 166 height 28
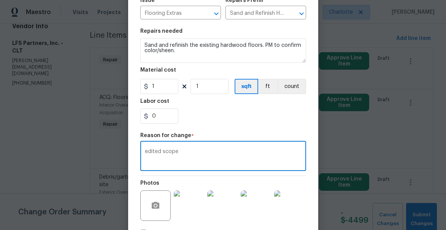
scroll to position [145, 0]
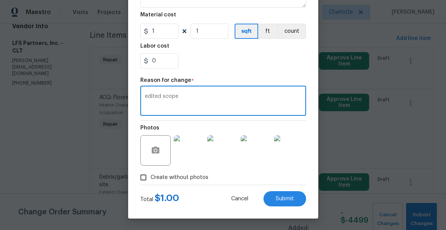
type textarea "edited scope"
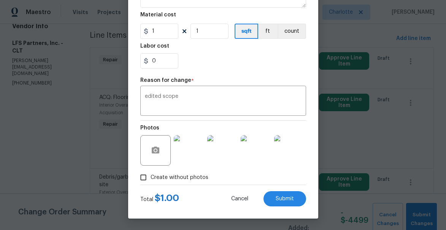
click at [169, 179] on span "Create without photos" at bounding box center [179, 177] width 58 height 8
click at [150, 179] on input "Create without photos" at bounding box center [143, 177] width 14 height 14
click at [167, 177] on span "Create without photos" at bounding box center [179, 177] width 58 height 8
click at [150, 177] on input "Create without photos" at bounding box center [143, 177] width 14 height 14
click at [139, 174] on input "Create without photos" at bounding box center [143, 177] width 14 height 14
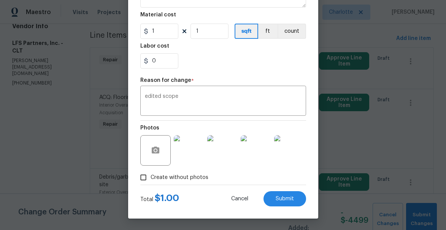
checkbox input "false"
click at [283, 197] on span "Submit" at bounding box center [285, 199] width 18 height 6
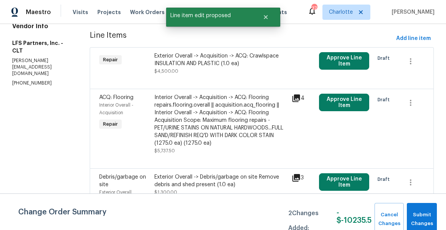
scroll to position [0, 0]
click at [418, 216] on span "Submit Changes" at bounding box center [421, 218] width 22 height 17
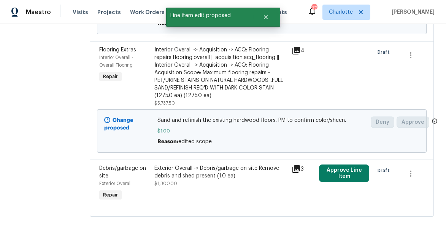
scroll to position [215, 0]
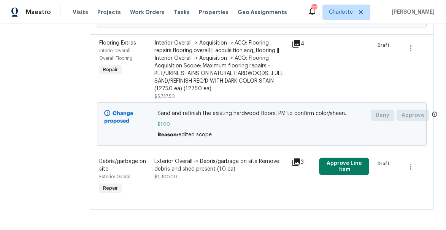
click at [292, 160] on icon at bounding box center [296, 162] width 8 height 8
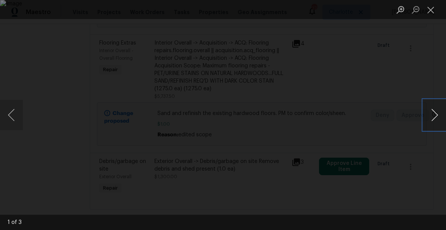
click at [428, 116] on button "Next image" at bounding box center [434, 115] width 23 height 30
click at [427, 11] on button "Close lightbox" at bounding box center [430, 9] width 15 height 13
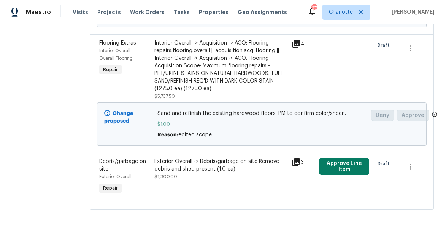
click at [162, 169] on div "Exterior Overall -> Debris/garbage on site Remove debris and shed present (1.0 …" at bounding box center [220, 164] width 133 height 15
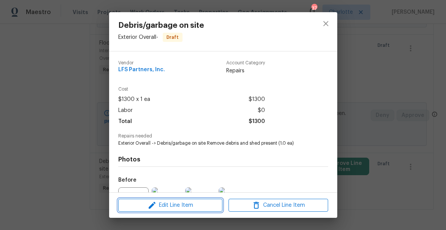
click at [165, 204] on span "Edit Line Item" at bounding box center [170, 205] width 100 height 10
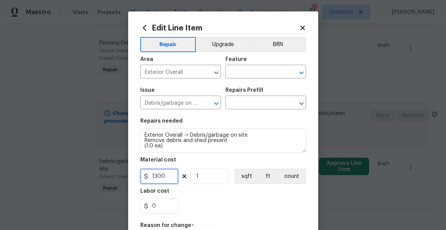
click at [162, 175] on input "1300" at bounding box center [159, 175] width 38 height 15
drag, startPoint x: 162, startPoint y: 175, endPoint x: 181, endPoint y: 90, distance: 87.3
click at [162, 175] on input "1300" at bounding box center [159, 175] width 38 height 15
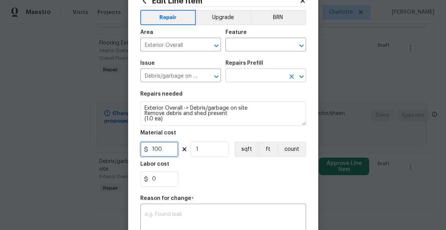
scroll to position [29, 0]
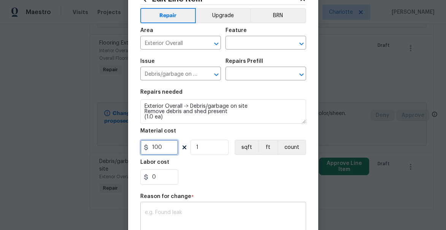
type input "100"
click at [219, 208] on div "x ​" at bounding box center [223, 217] width 166 height 28
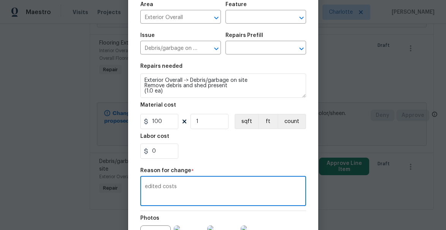
scroll to position [31, 0]
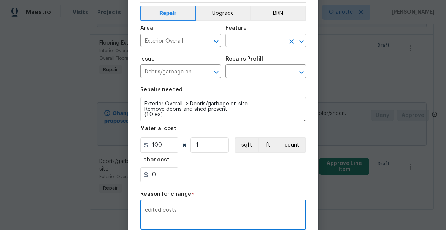
type textarea "edited costs"
click at [255, 39] on input "text" at bounding box center [254, 41] width 59 height 12
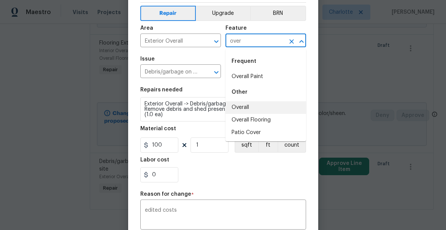
click at [240, 107] on li "Overall" at bounding box center [265, 107] width 81 height 13
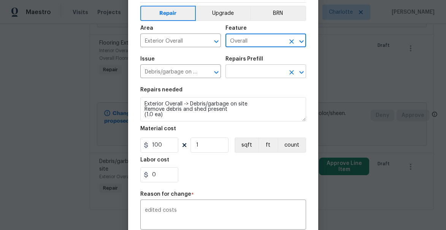
type input "Overall"
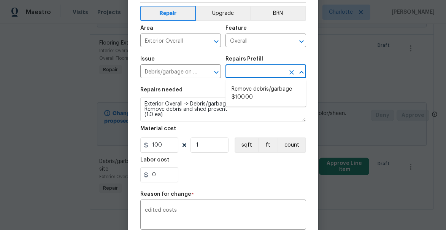
click at [253, 67] on input "text" at bounding box center [254, 72] width 59 height 12
click at [257, 93] on li "Remove debris/garbage $100.00" at bounding box center [265, 93] width 81 height 21
type input "Remove debris/garbage $100.00"
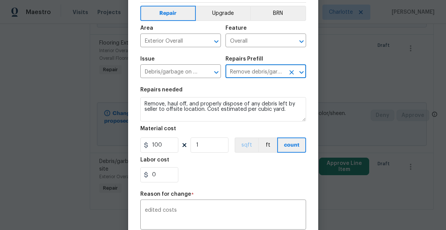
scroll to position [145, 0]
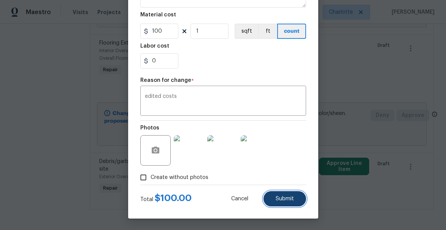
click at [283, 200] on span "Submit" at bounding box center [285, 199] width 18 height 6
type textarea "Exterior Overall -> Debris/garbage on site Remove debris and shed present (1.0 …"
type input "1300"
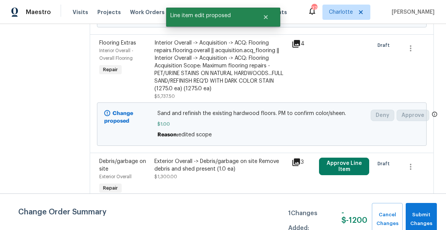
scroll to position [0, 0]
click at [424, 216] on span "Submit Changes" at bounding box center [421, 218] width 24 height 17
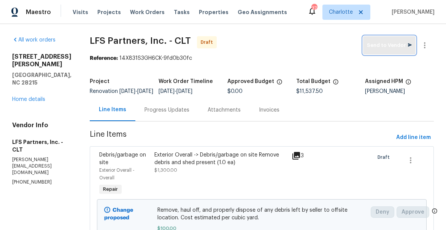
click at [383, 44] on span "Send to Vendor" at bounding box center [389, 45] width 45 height 9
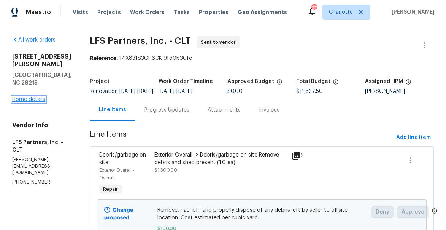
click at [36, 97] on link "Home details" at bounding box center [28, 99] width 33 height 5
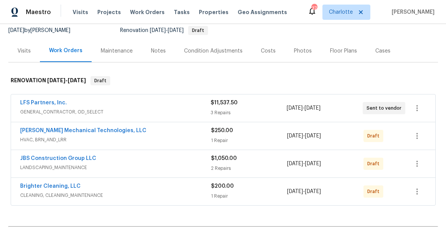
scroll to position [78, 0]
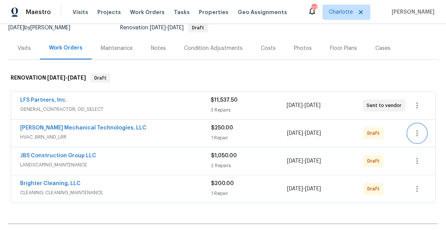
click at [418, 134] on icon "button" at bounding box center [416, 132] width 9 height 9
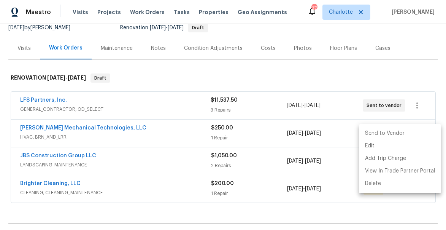
click at [401, 132] on li "Send to Vendor" at bounding box center [400, 133] width 82 height 13
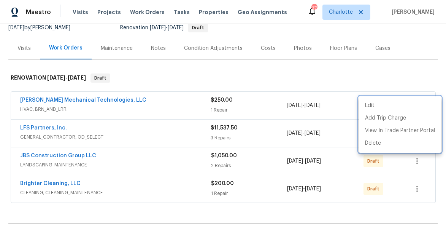
click at [412, 65] on div at bounding box center [223, 115] width 446 height 230
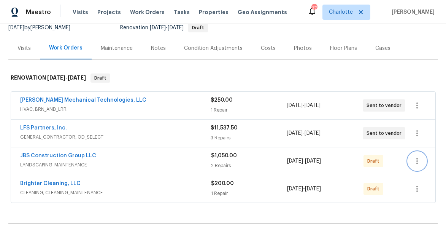
click at [421, 162] on icon "button" at bounding box center [416, 160] width 9 height 9
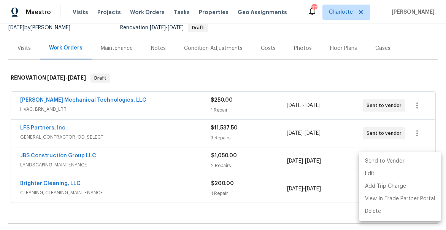
click at [416, 162] on li "Send to Vendor" at bounding box center [400, 161] width 82 height 13
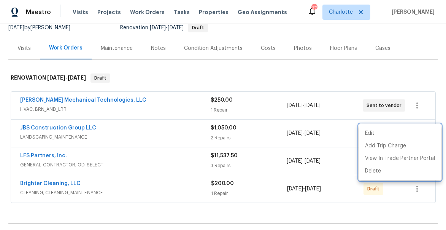
click at [420, 81] on div at bounding box center [223, 115] width 446 height 230
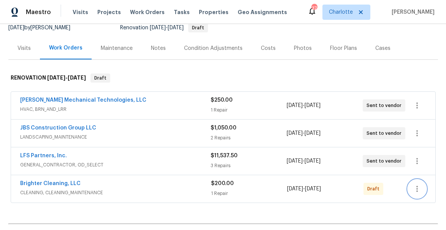
click at [420, 186] on icon "button" at bounding box center [416, 188] width 9 height 9
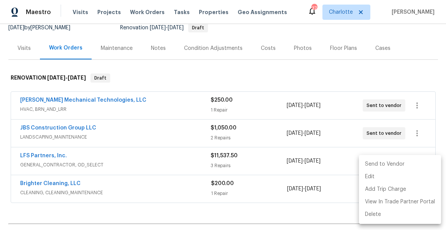
click at [402, 164] on li "Send to Vendor" at bounding box center [400, 164] width 82 height 13
click at [252, 81] on div at bounding box center [223, 115] width 446 height 230
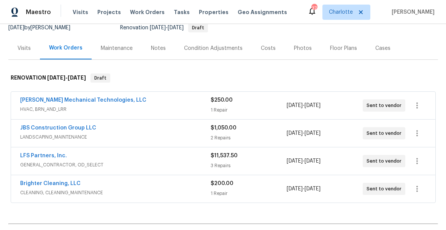
click at [161, 50] on div "Notes" at bounding box center [158, 48] width 15 height 8
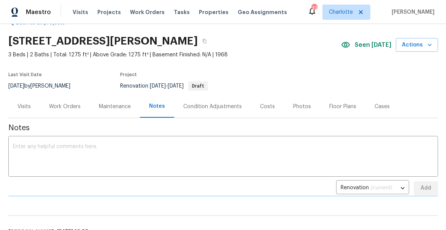
scroll to position [78, 0]
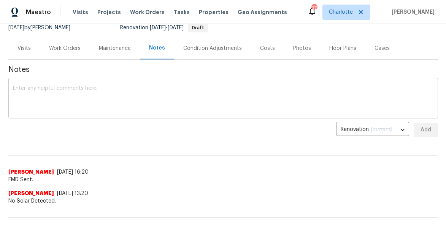
click at [126, 104] on textarea at bounding box center [223, 99] width 420 height 27
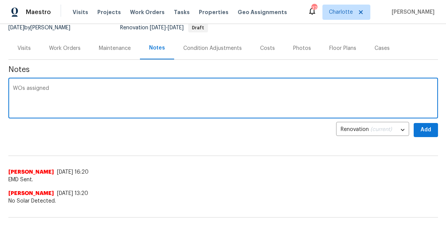
type textarea "WOs assigned"
click at [429, 131] on span "Add" at bounding box center [426, 130] width 12 height 10
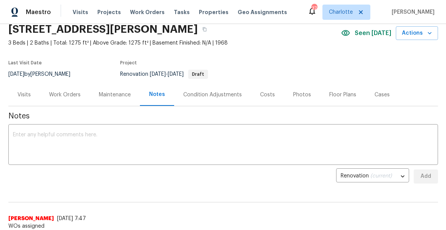
scroll to position [0, 0]
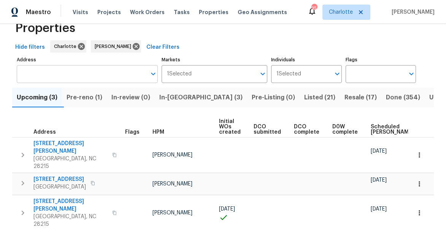
scroll to position [21, 0]
click at [176, 97] on span "In-[GEOGRAPHIC_DATA] (3)" at bounding box center [200, 97] width 83 height 11
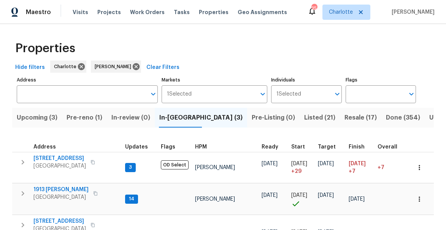
click at [304, 117] on span "Listed (21)" at bounding box center [319, 117] width 31 height 11
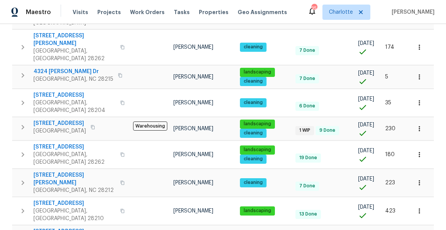
scroll to position [193, 0]
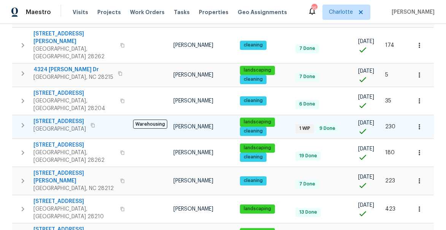
click at [46, 117] on span "[STREET_ADDRESS]" at bounding box center [59, 121] width 52 height 8
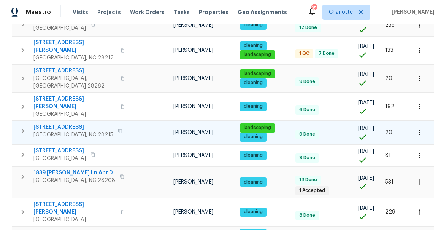
scroll to position [461, 0]
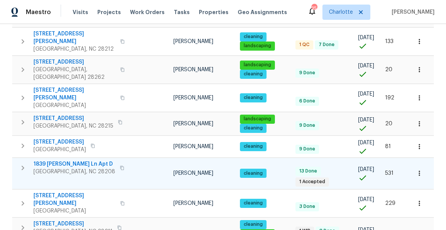
click at [63, 160] on span "1839 [PERSON_NAME] Ln Apt D" at bounding box center [74, 164] width 82 height 8
click at [49, 220] on span "[STREET_ADDRESS]" at bounding box center [72, 224] width 79 height 8
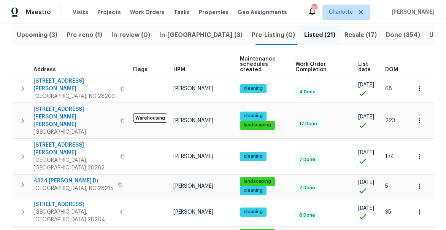
scroll to position [60, 0]
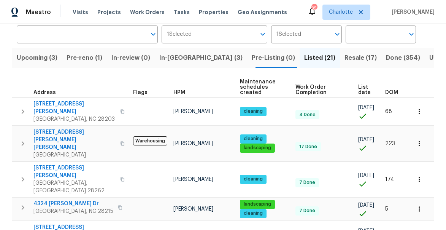
click at [344, 55] on span "Resale (17)" at bounding box center [360, 57] width 32 height 11
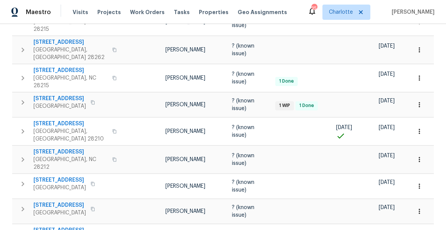
scroll to position [390, 0]
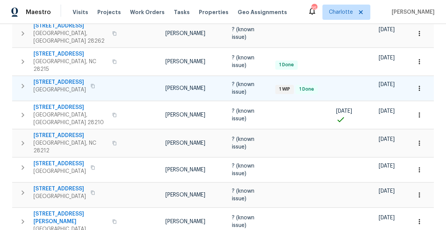
click at [44, 78] on span "[STREET_ADDRESS]" at bounding box center [59, 82] width 52 height 8
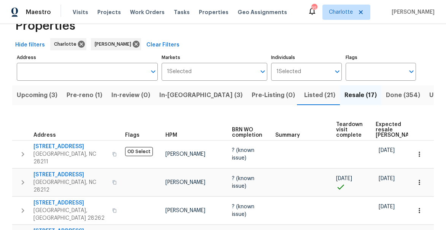
scroll to position [0, 0]
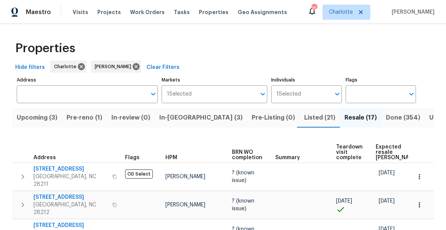
click at [82, 116] on span "Pre-reno (1)" at bounding box center [85, 117] width 36 height 11
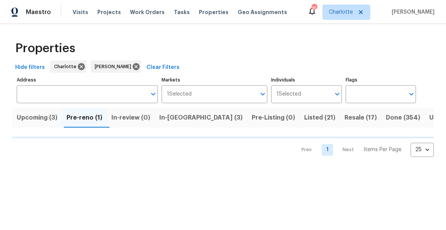
click at [34, 117] on span "Upcoming (3)" at bounding box center [37, 117] width 41 height 11
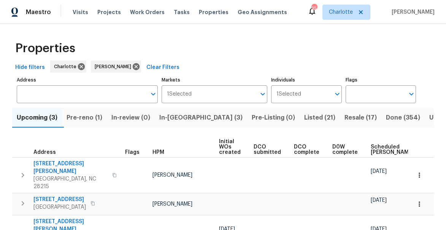
click at [91, 113] on span "Pre-reno (1)" at bounding box center [85, 117] width 36 height 11
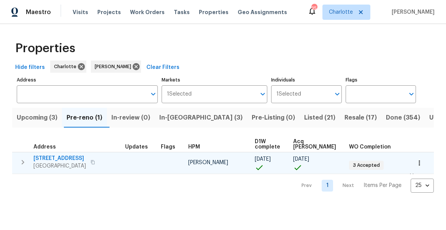
click at [75, 157] on span "[STREET_ADDRESS]" at bounding box center [59, 158] width 52 height 8
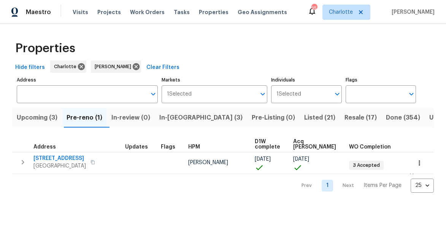
click at [185, 113] on span "In-[GEOGRAPHIC_DATA] (3)" at bounding box center [200, 117] width 83 height 11
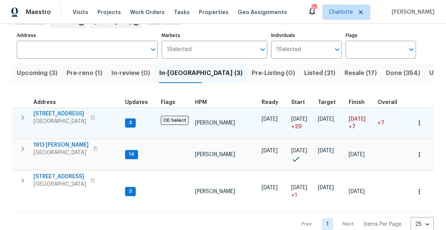
scroll to position [45, 0]
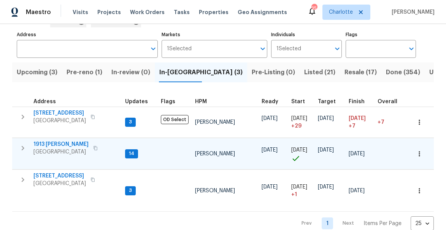
click at [24, 146] on icon "button" at bounding box center [22, 147] width 9 height 9
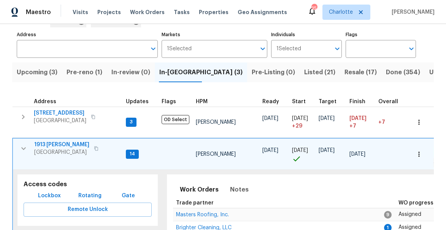
click at [51, 144] on span "1913 [PERSON_NAME]" at bounding box center [61, 145] width 55 height 8
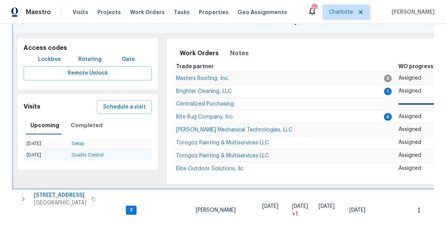
scroll to position [188, 0]
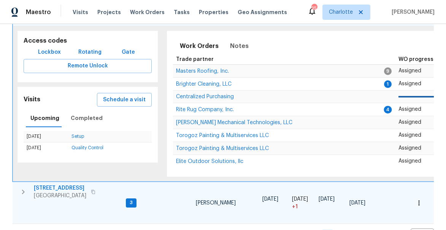
click at [56, 189] on span "[STREET_ADDRESS]" at bounding box center [60, 188] width 52 height 8
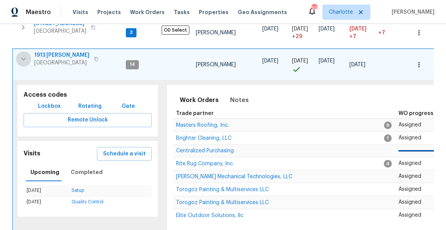
click at [22, 59] on icon "button" at bounding box center [23, 59] width 5 height 3
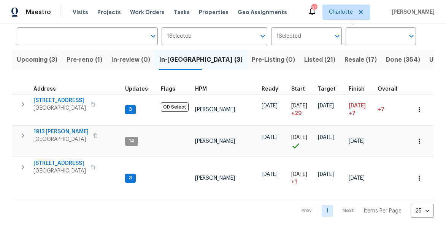
scroll to position [58, 0]
click at [36, 60] on span "Upcoming (3)" at bounding box center [37, 59] width 41 height 11
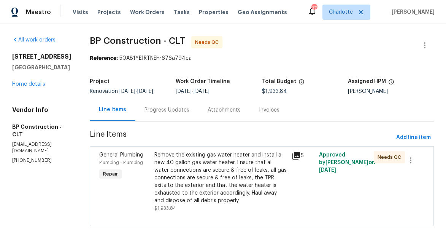
click at [295, 153] on icon at bounding box center [296, 156] width 8 height 8
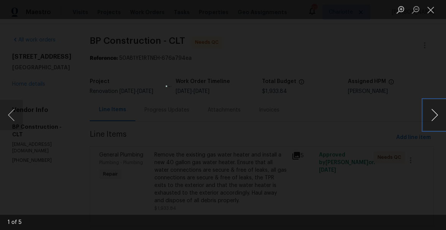
click at [444, 109] on button "Next image" at bounding box center [434, 115] width 23 height 30
click at [442, 111] on button "Next image" at bounding box center [434, 115] width 23 height 30
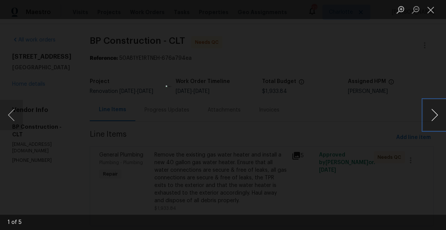
click at [442, 111] on button "Next image" at bounding box center [434, 115] width 23 height 30
click at [432, 8] on button "Close lightbox" at bounding box center [430, 9] width 15 height 13
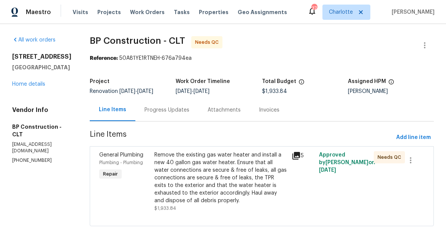
scroll to position [17, 0]
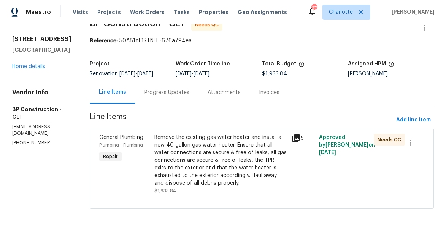
click at [235, 150] on div "Remove the existing gas water heater and install a new 40 gallon gas water heat…" at bounding box center [220, 159] width 133 height 53
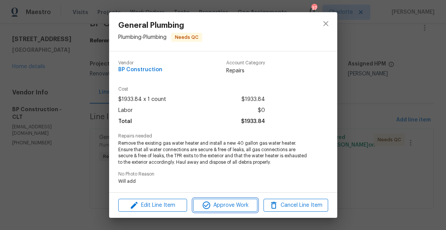
click at [226, 203] on span "Approve Work" at bounding box center [225, 205] width 60 height 10
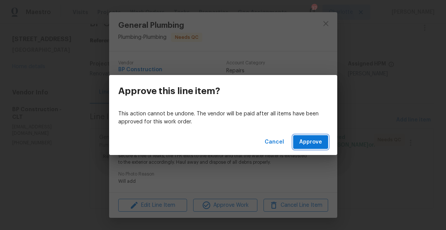
click at [307, 141] on span "Approve" at bounding box center [310, 142] width 23 height 10
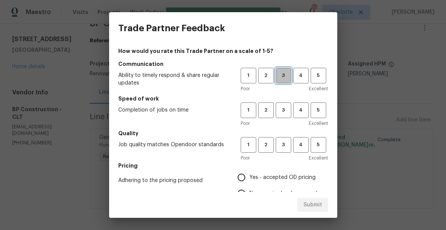
click at [285, 78] on span "3" at bounding box center [283, 75] width 14 height 9
click at [281, 114] on button "3" at bounding box center [284, 110] width 16 height 16
click at [281, 149] on button "3" at bounding box center [284, 145] width 16 height 16
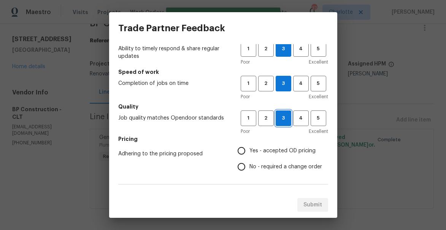
scroll to position [56, 0]
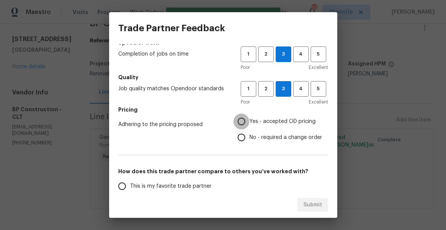
click at [239, 128] on input "Yes - accepted OD pricing" at bounding box center [241, 121] width 16 height 16
radio input "true"
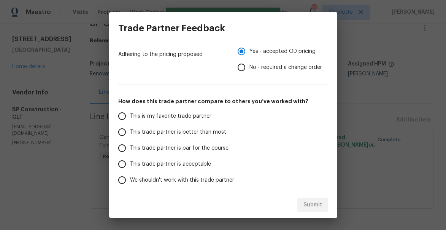
scroll to position [142, 0]
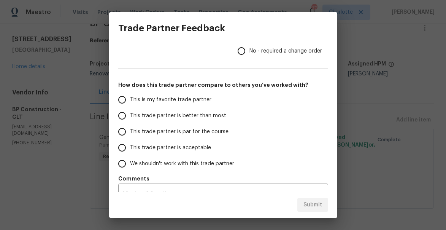
click at [151, 113] on span "This trade partner is better than most" at bounding box center [178, 116] width 96 height 8
click at [130, 113] on input "This trade partner is better than most" at bounding box center [122, 116] width 16 height 16
click at [315, 207] on span "Submit" at bounding box center [312, 205] width 19 height 10
radio input "true"
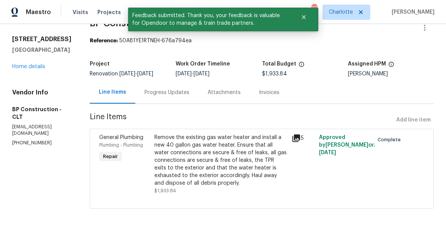
scroll to position [0, 0]
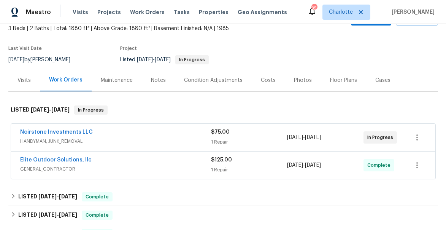
scroll to position [49, 0]
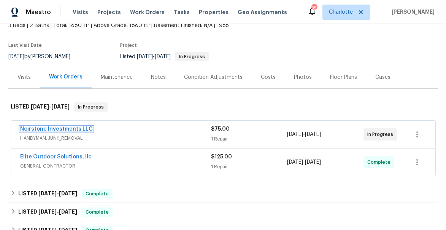
click at [53, 128] on link "Noirstone Investments LLC" at bounding box center [56, 128] width 73 height 5
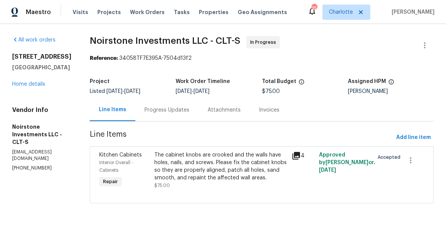
click at [295, 155] on icon at bounding box center [296, 156] width 8 height 8
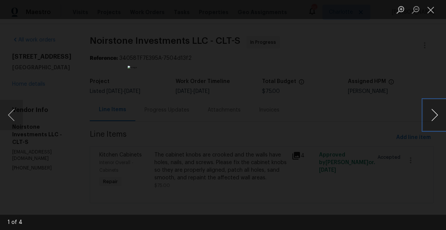
click at [434, 112] on button "Next image" at bounding box center [434, 115] width 23 height 30
click at [432, 10] on button "Close lightbox" at bounding box center [430, 9] width 15 height 13
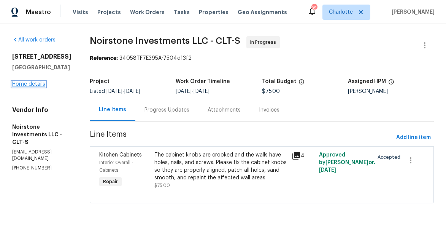
click at [26, 84] on link "Home details" at bounding box center [28, 83] width 33 height 5
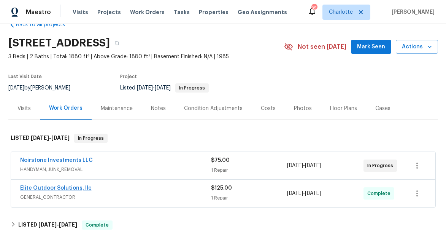
scroll to position [22, 0]
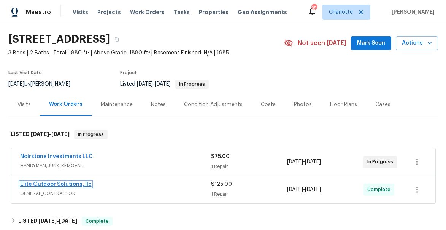
click at [48, 181] on link "Elite Outdoor Solutions, llc" at bounding box center [55, 183] width 71 height 5
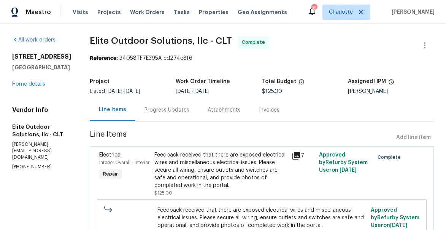
scroll to position [33, 0]
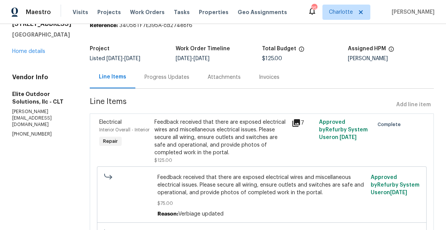
click at [290, 115] on div "Electrical Interior Overall - Interior Repair Feedback received that there are …" at bounding box center [262, 200] width 344 height 174
click at [292, 121] on icon at bounding box center [296, 123] width 8 height 8
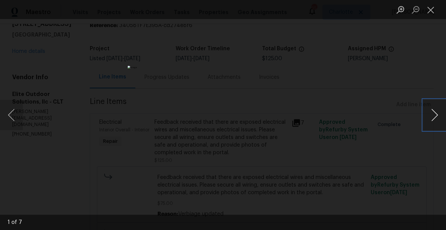
click at [438, 114] on button "Next image" at bounding box center [434, 115] width 23 height 30
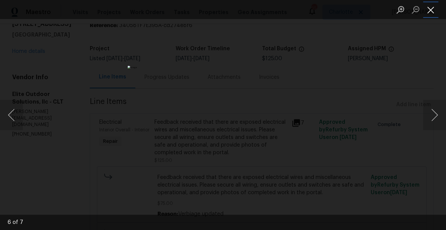
click at [432, 8] on button "Close lightbox" at bounding box center [430, 9] width 15 height 13
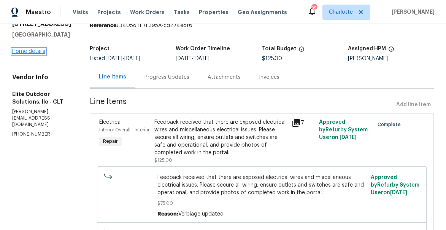
click at [26, 54] on link "Home details" at bounding box center [28, 51] width 33 height 5
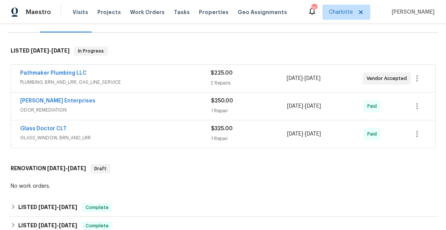
scroll to position [110, 0]
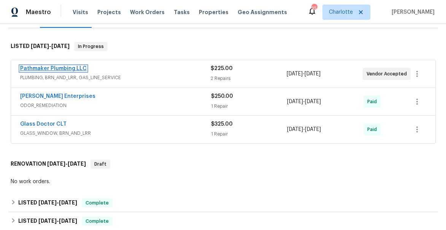
click at [49, 69] on link "Pathmaker Plumbing LLC" at bounding box center [53, 68] width 67 height 5
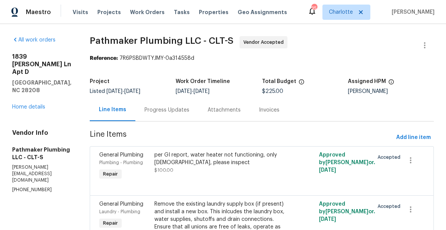
click at [169, 109] on div "Progress Updates" at bounding box center [166, 110] width 45 height 8
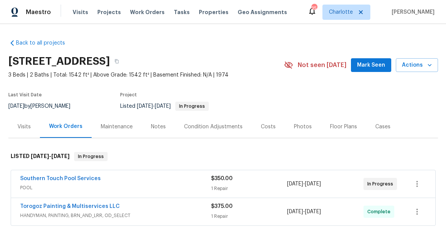
scroll to position [34, 0]
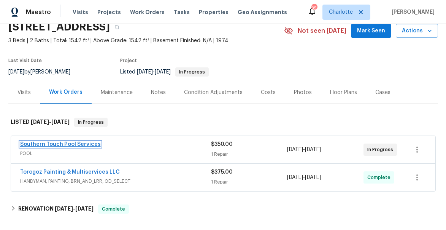
click at [64, 143] on link "Southern Touch Pool Services" at bounding box center [60, 143] width 81 height 5
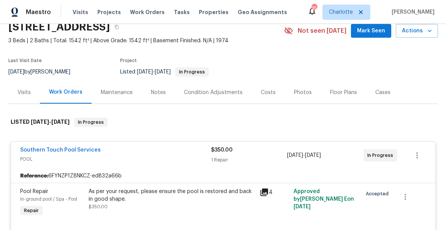
click at [264, 194] on icon at bounding box center [264, 191] width 9 height 9
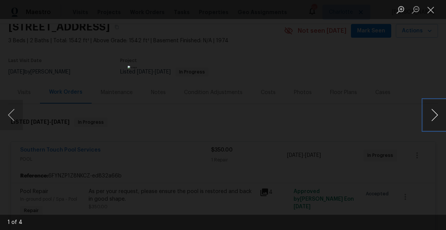
click at [436, 112] on button "Next image" at bounding box center [434, 115] width 23 height 30
click at [431, 11] on button "Close lightbox" at bounding box center [430, 9] width 15 height 13
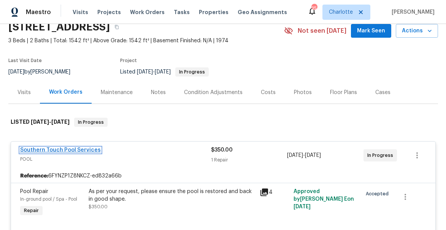
click at [62, 150] on link "Southern Touch Pool Services" at bounding box center [60, 149] width 81 height 5
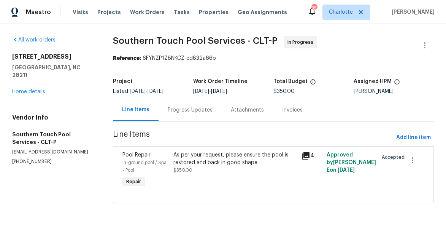
click at [174, 108] on div "Progress Updates" at bounding box center [190, 110] width 45 height 8
click at [23, 89] on link "Home details" at bounding box center [28, 91] width 33 height 5
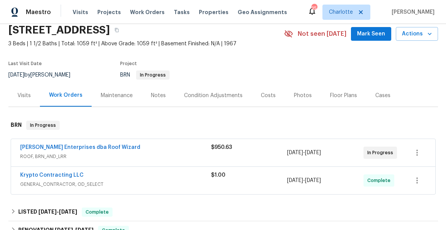
scroll to position [33, 0]
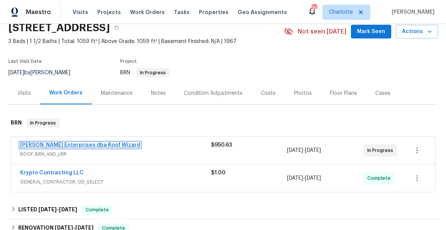
click at [95, 143] on link "[PERSON_NAME] Enterprises dba Roof Wizard" at bounding box center [80, 144] width 120 height 5
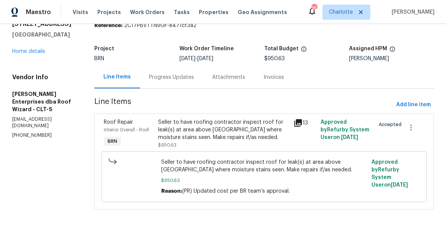
scroll to position [33, 0]
click at [299, 123] on icon at bounding box center [298, 123] width 8 height 8
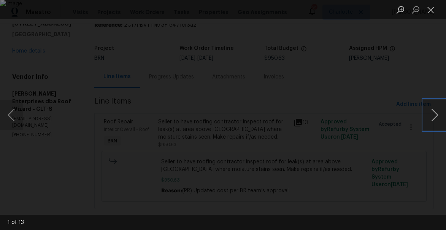
click at [437, 117] on button "Next image" at bounding box center [434, 115] width 23 height 30
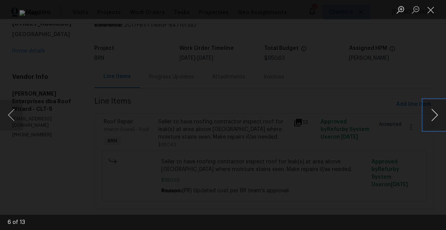
click at [437, 117] on button "Next image" at bounding box center [434, 115] width 23 height 30
click at [429, 5] on button "Close lightbox" at bounding box center [430, 9] width 15 height 13
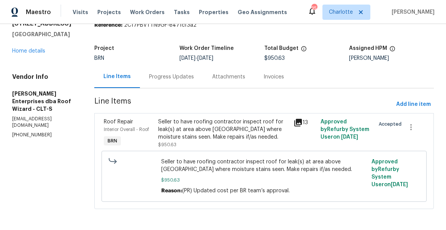
click at [168, 71] on div "Progress Updates" at bounding box center [171, 76] width 63 height 22
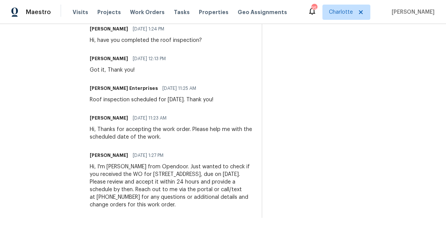
scroll to position [292, 0]
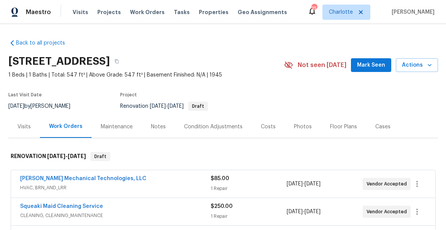
click at [365, 67] on span "Mark Seen" at bounding box center [371, 65] width 28 height 10
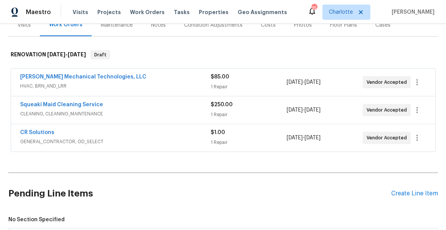
scroll to position [74, 0]
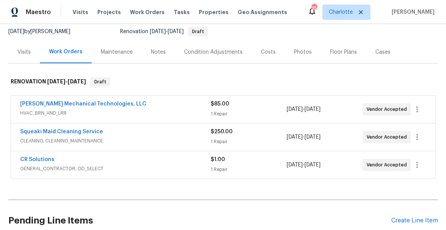
click at [155, 49] on div "Notes" at bounding box center [158, 52] width 15 height 8
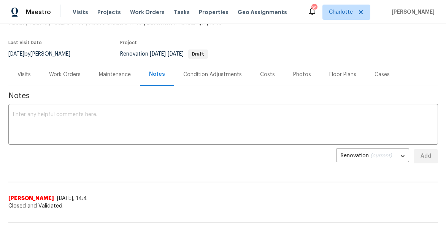
scroll to position [51, 0]
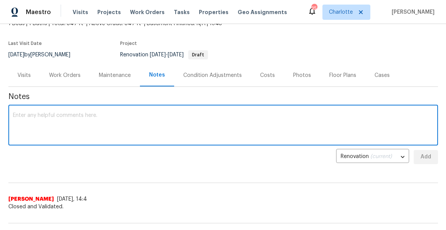
click at [120, 120] on textarea at bounding box center [223, 125] width 420 height 27
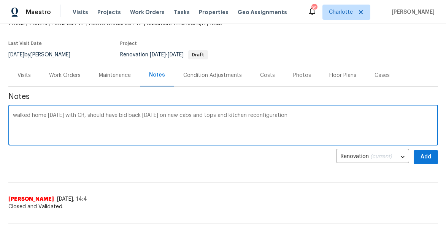
type textarea "walked home on Friday with CR, should have bid back today on new cabs and tops …"
click at [430, 158] on span "Add" at bounding box center [426, 157] width 12 height 10
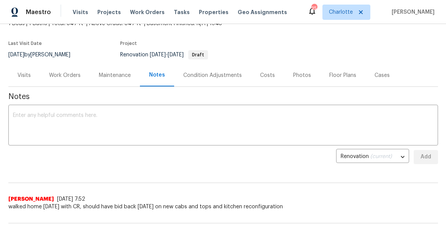
scroll to position [0, 0]
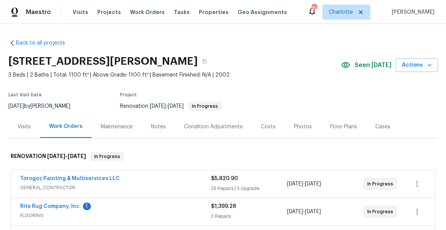
click at [158, 127] on div "Notes" at bounding box center [158, 127] width 15 height 8
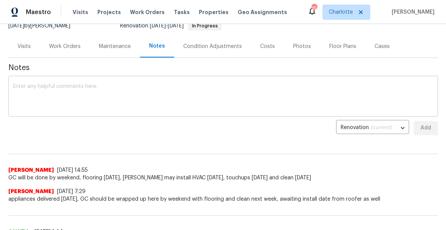
scroll to position [97, 0]
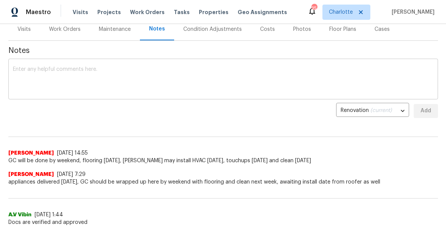
click at [133, 73] on textarea at bounding box center [223, 80] width 420 height 27
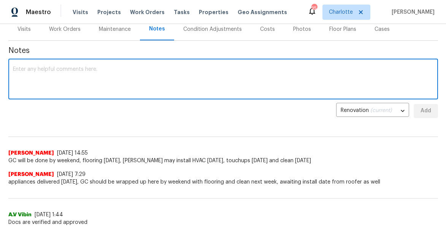
click at [133, 73] on textarea at bounding box center [223, 80] width 420 height 27
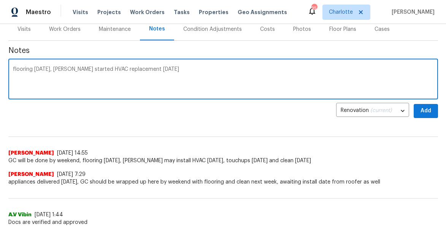
type textarea "flooring today, Robbie started HVAC replacement yesterday"
click at [421, 112] on span "Add" at bounding box center [426, 111] width 12 height 10
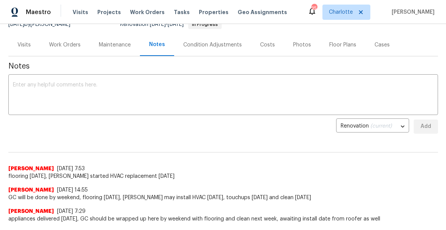
scroll to position [75, 0]
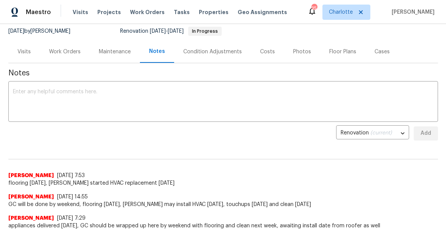
click at [73, 52] on div "Work Orders" at bounding box center [65, 52] width 32 height 8
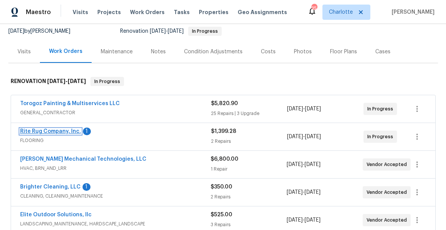
click at [49, 132] on link "Rite Rug Company, Inc." at bounding box center [50, 130] width 61 height 5
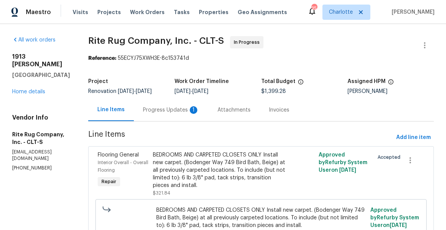
click at [171, 114] on div "Progress Updates 1" at bounding box center [171, 110] width 56 height 8
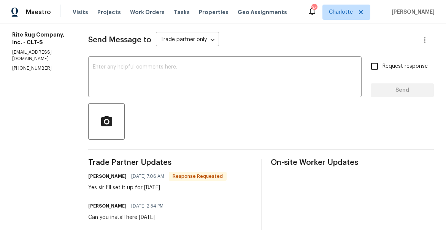
scroll to position [120, 0]
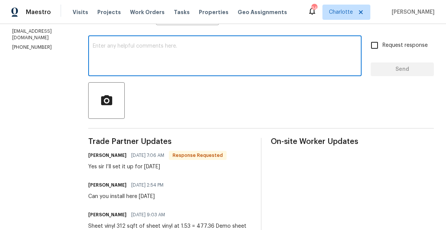
click at [175, 69] on textarea at bounding box center [225, 56] width 264 height 27
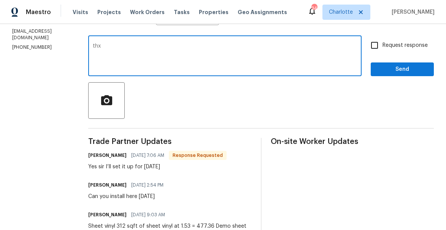
type textarea "thx"
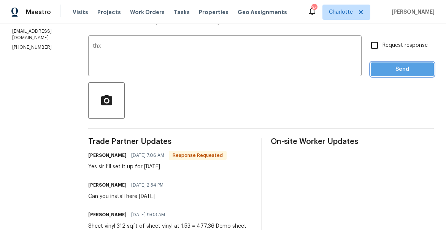
click at [398, 74] on span "Send" at bounding box center [402, 70] width 51 height 10
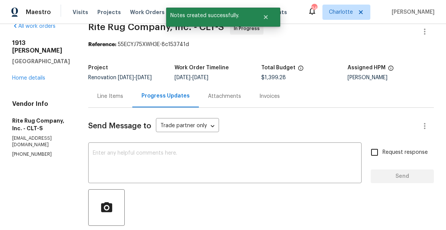
scroll to position [0, 0]
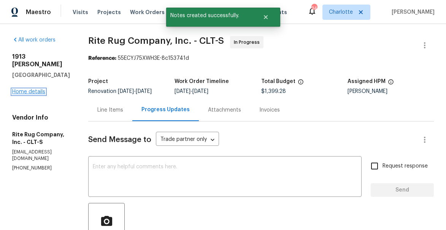
click at [35, 89] on link "Home details" at bounding box center [28, 91] width 33 height 5
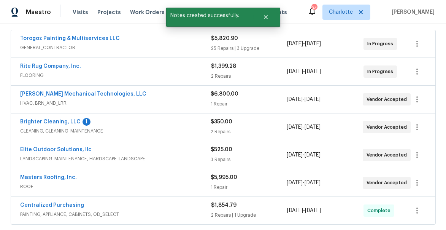
scroll to position [150, 0]
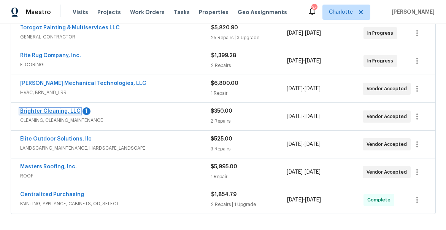
click at [48, 110] on link "Brighter Cleaning, LLC" at bounding box center [50, 110] width 60 height 5
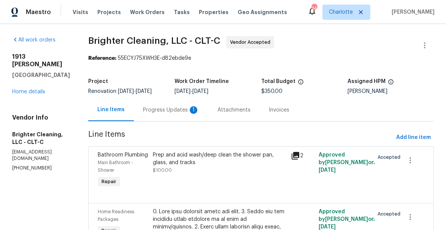
click at [169, 110] on div "Progress Updates 1" at bounding box center [171, 110] width 56 height 8
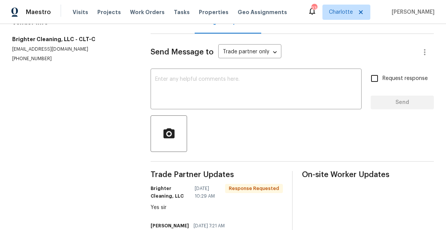
scroll to position [85, 0]
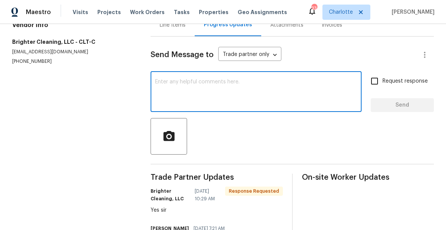
click at [184, 106] on textarea at bounding box center [256, 92] width 202 height 27
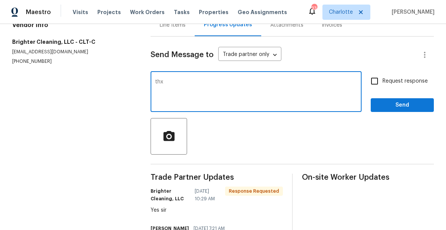
type textarea "thx"
click at [428, 111] on button "Send" at bounding box center [402, 105] width 63 height 14
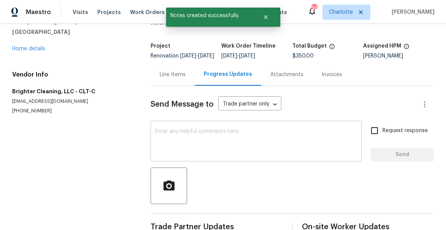
scroll to position [0, 0]
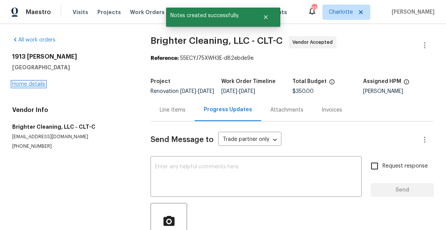
click at [38, 84] on link "Home details" at bounding box center [28, 83] width 33 height 5
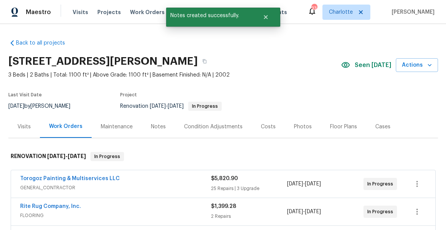
click at [151, 123] on div "Notes" at bounding box center [158, 127] width 15 height 8
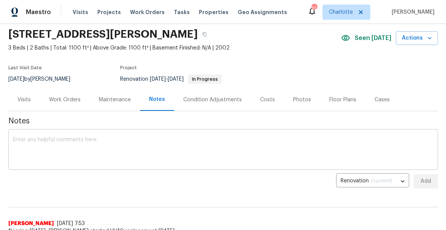
scroll to position [7, 0]
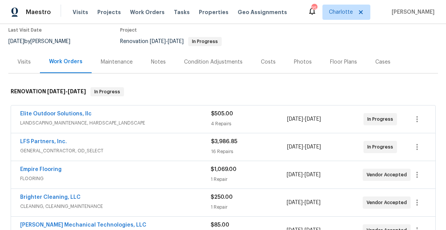
scroll to position [26, 0]
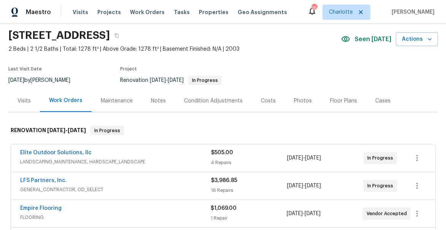
click at [157, 99] on div "Notes" at bounding box center [158, 101] width 15 height 8
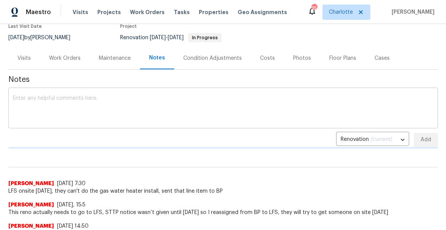
scroll to position [80, 0]
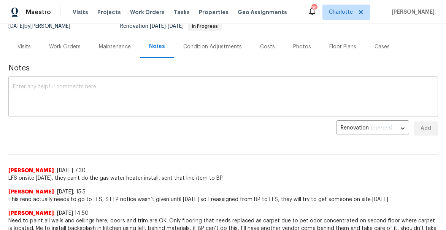
click at [149, 84] on textarea at bounding box center [223, 97] width 420 height 27
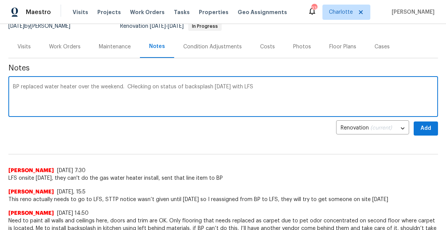
type textarea "BP replaced water heater over the weekend. CHecking on status of backsplash [DA…"
click at [418, 125] on button "Add" at bounding box center [425, 128] width 24 height 14
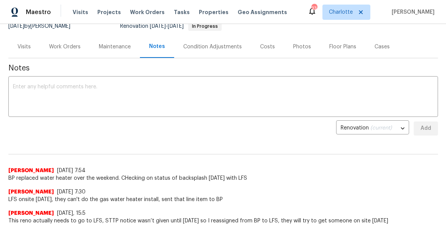
scroll to position [0, 0]
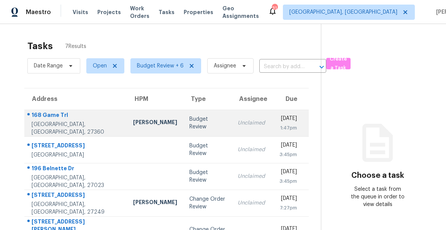
click at [50, 120] on div "168 Game Trl" at bounding box center [76, 116] width 89 height 10
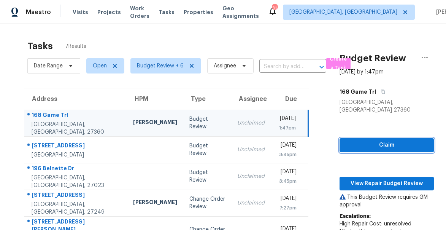
click at [391, 140] on span "Claim" at bounding box center [386, 145] width 82 height 10
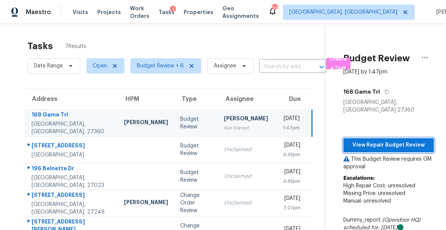
click at [375, 140] on span "View Repair Budget Review" at bounding box center [388, 145] width 78 height 10
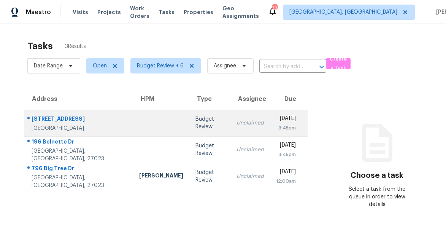
click at [64, 115] on div "[STREET_ADDRESS]" at bounding box center [79, 120] width 95 height 10
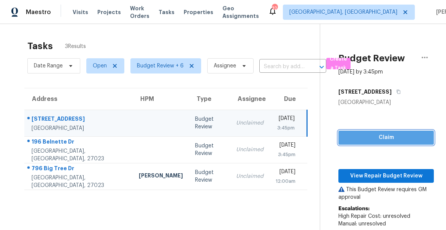
click at [381, 133] on span "Claim" at bounding box center [385, 138] width 83 height 10
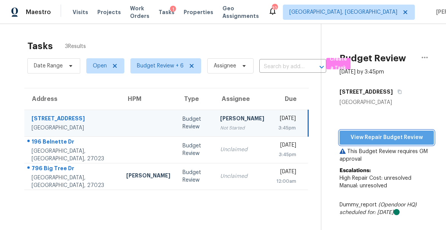
click at [374, 136] on span "View Repair Budget Review" at bounding box center [386, 138] width 82 height 10
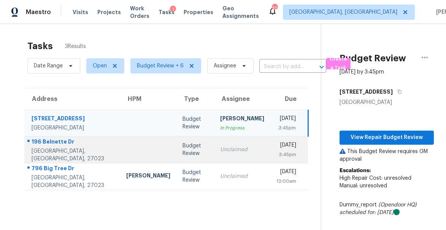
click at [51, 144] on div "196 Belnette Dr" at bounding box center [73, 143] width 82 height 10
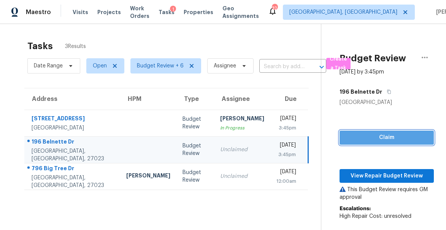
click at [355, 138] on span "Claim" at bounding box center [386, 138] width 82 height 10
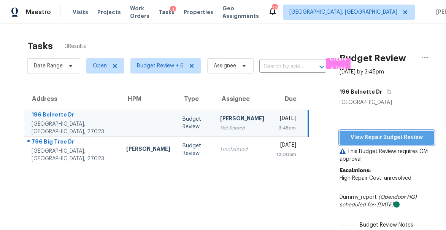
click at [367, 141] on span "View Repair Budget Review" at bounding box center [386, 138] width 82 height 10
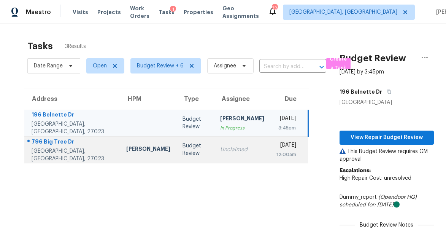
click at [49, 145] on div "796 Big Tree Dr" at bounding box center [73, 143] width 82 height 10
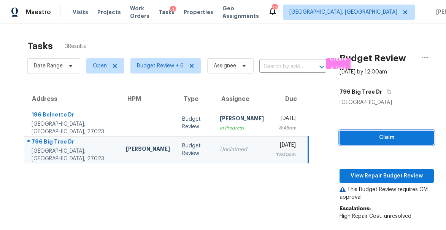
click at [381, 138] on span "Claim" at bounding box center [386, 138] width 82 height 10
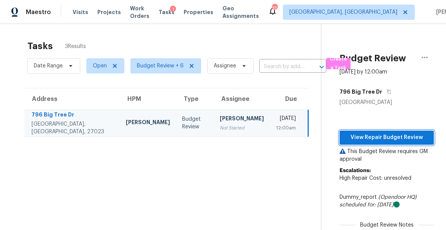
click at [375, 135] on span "View Repair Budget Review" at bounding box center [386, 138] width 82 height 10
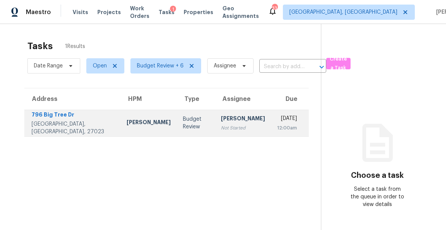
click at [50, 115] on div "796 Big Tree Dr" at bounding box center [73, 116] width 83 height 10
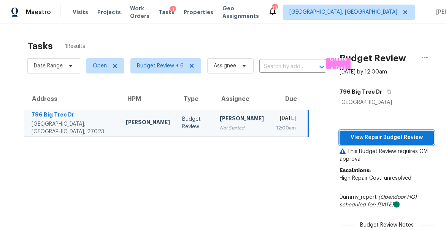
click at [381, 136] on span "View Repair Budget Review" at bounding box center [386, 138] width 82 height 10
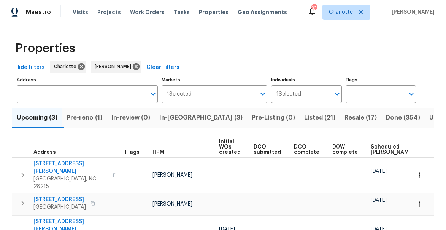
click at [217, 60] on div "Properties" at bounding box center [222, 48] width 421 height 24
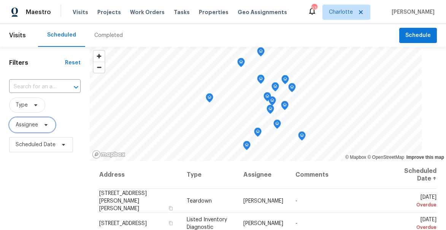
click at [32, 123] on span "Assignee" at bounding box center [27, 125] width 22 height 8
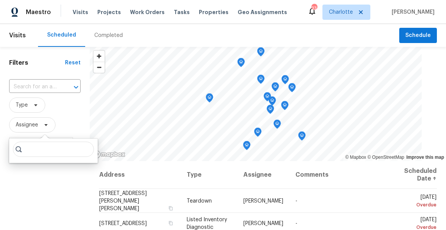
type input "g"
click at [33, 150] on div at bounding box center [53, 150] width 89 height 24
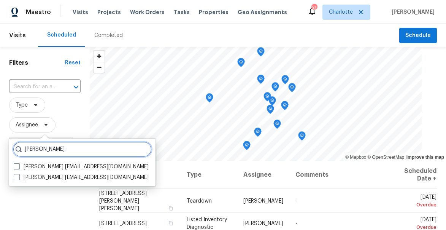
click at [33, 150] on input "billy" at bounding box center [82, 148] width 139 height 15
type input "w"
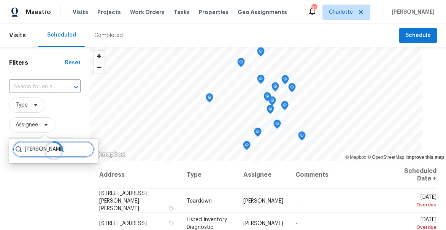
type input "towle"
click at [33, 150] on div at bounding box center [53, 150] width 89 height 24
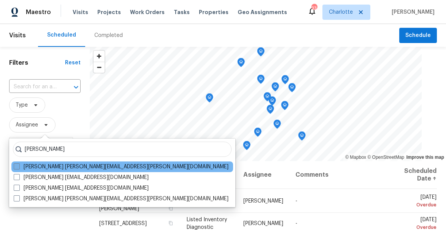
click at [44, 167] on label "Billy Towle william.towle@opendoor.com" at bounding box center [121, 167] width 215 height 8
click at [19, 167] on input "Billy Towle william.towle@opendoor.com" at bounding box center [16, 165] width 5 height 5
checkbox input "true"
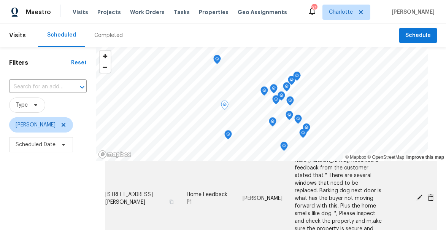
scroll to position [114, 0]
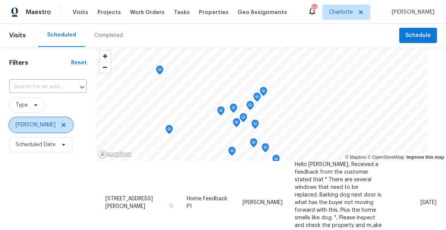
click at [60, 125] on icon at bounding box center [63, 125] width 6 height 6
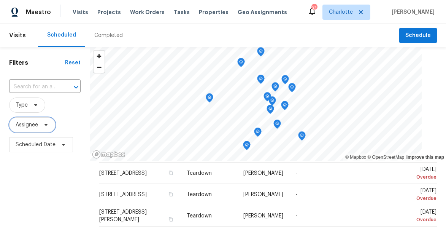
click at [30, 125] on span "Assignee" at bounding box center [27, 125] width 22 height 8
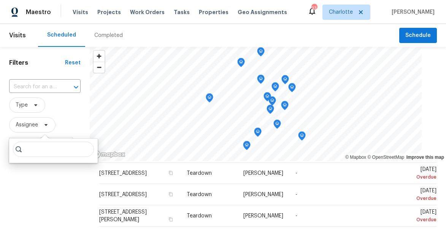
click at [72, 174] on div "Filters Reset ​ Type Assignee Scheduled Date" at bounding box center [45, 196] width 90 height 298
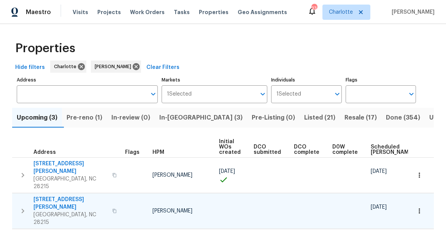
click at [112, 208] on icon "button" at bounding box center [114, 210] width 4 height 4
